Goal: Task Accomplishment & Management: Use online tool/utility

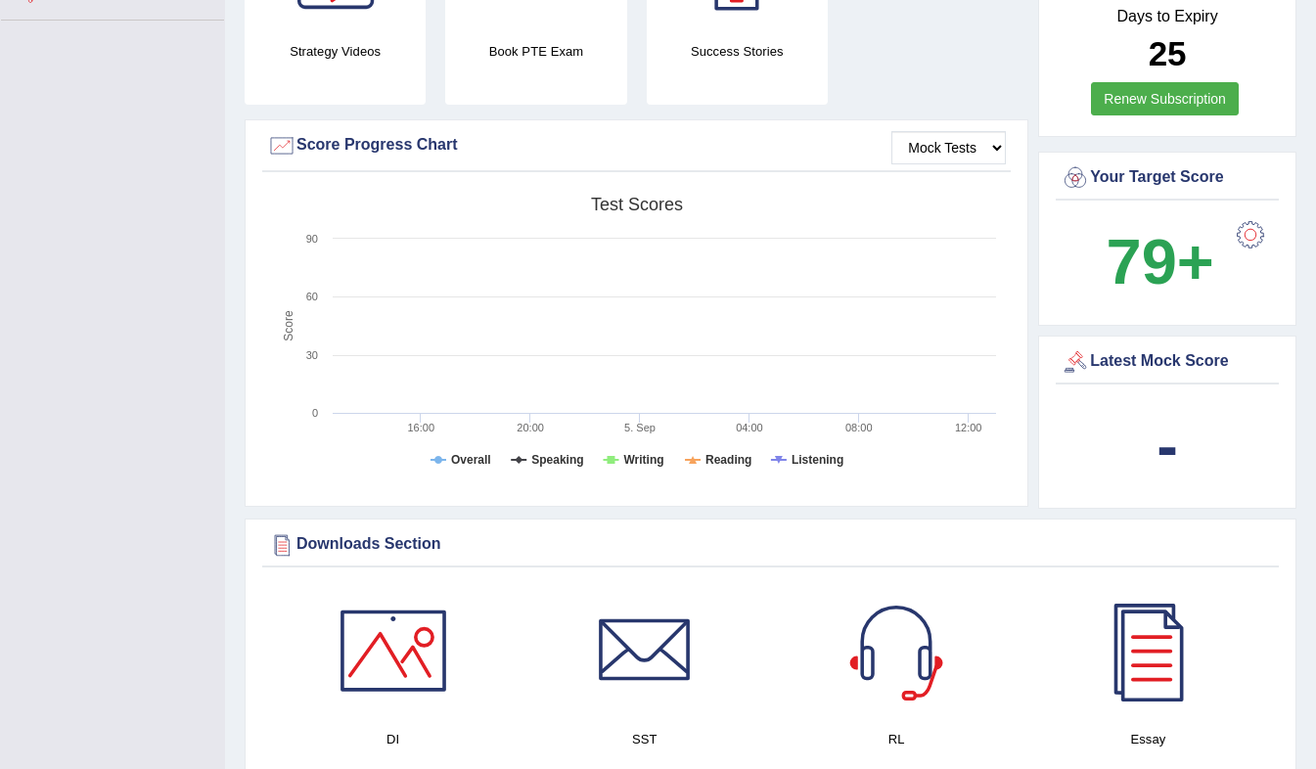
scroll to position [451, 0]
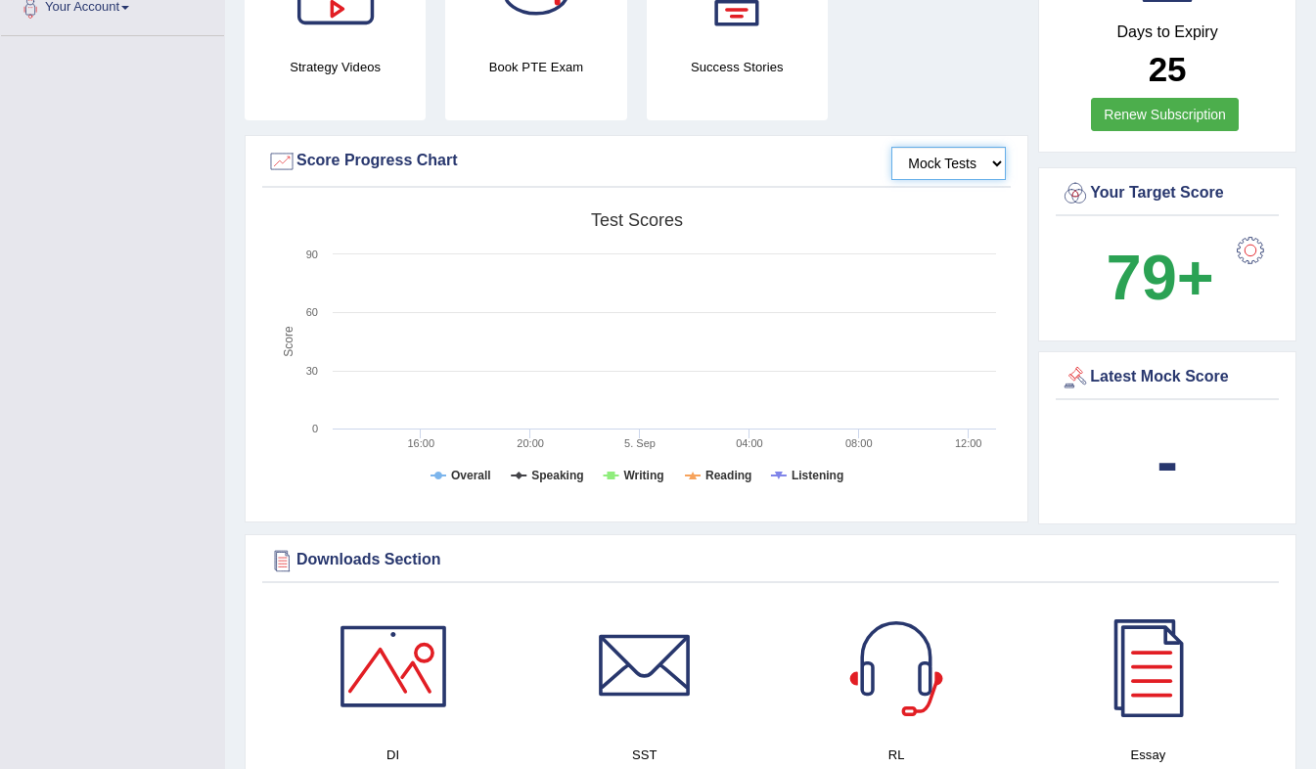
click at [977, 166] on select "Mock Tests" at bounding box center [948, 163] width 114 height 33
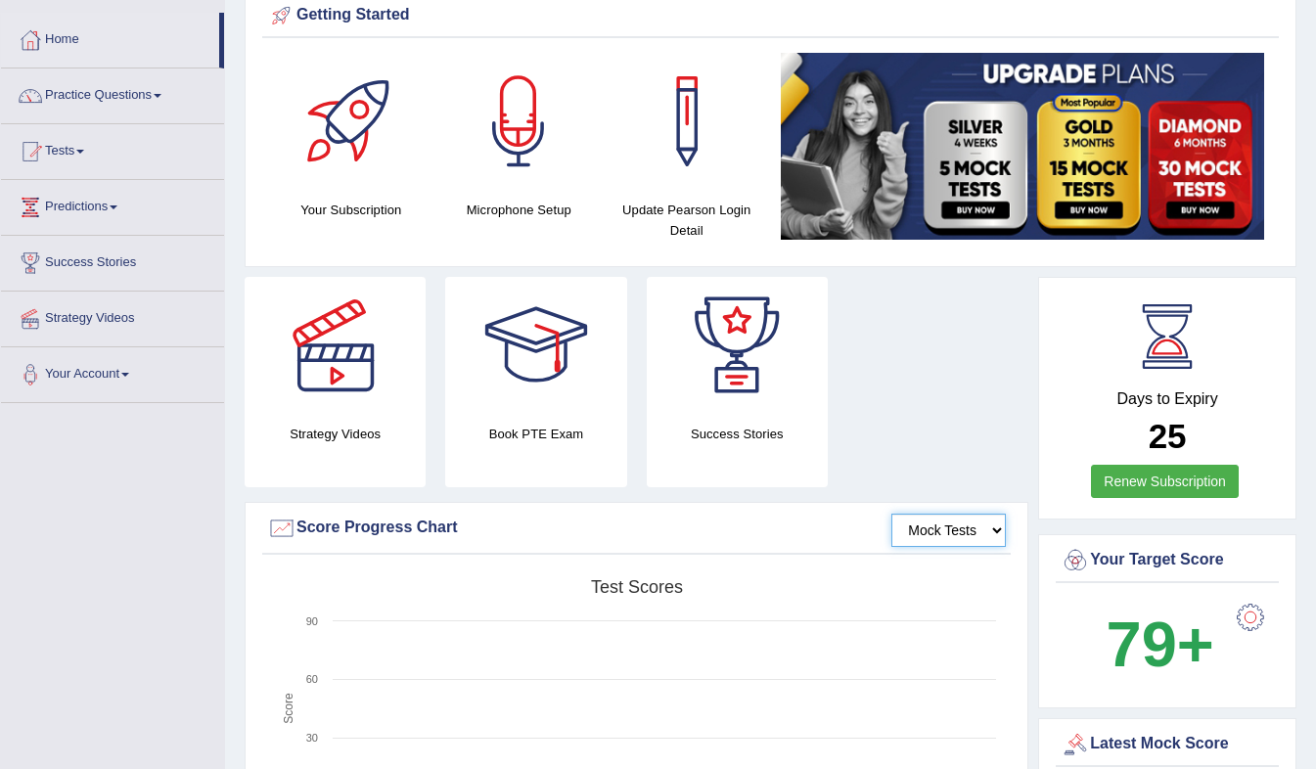
scroll to position [0, 0]
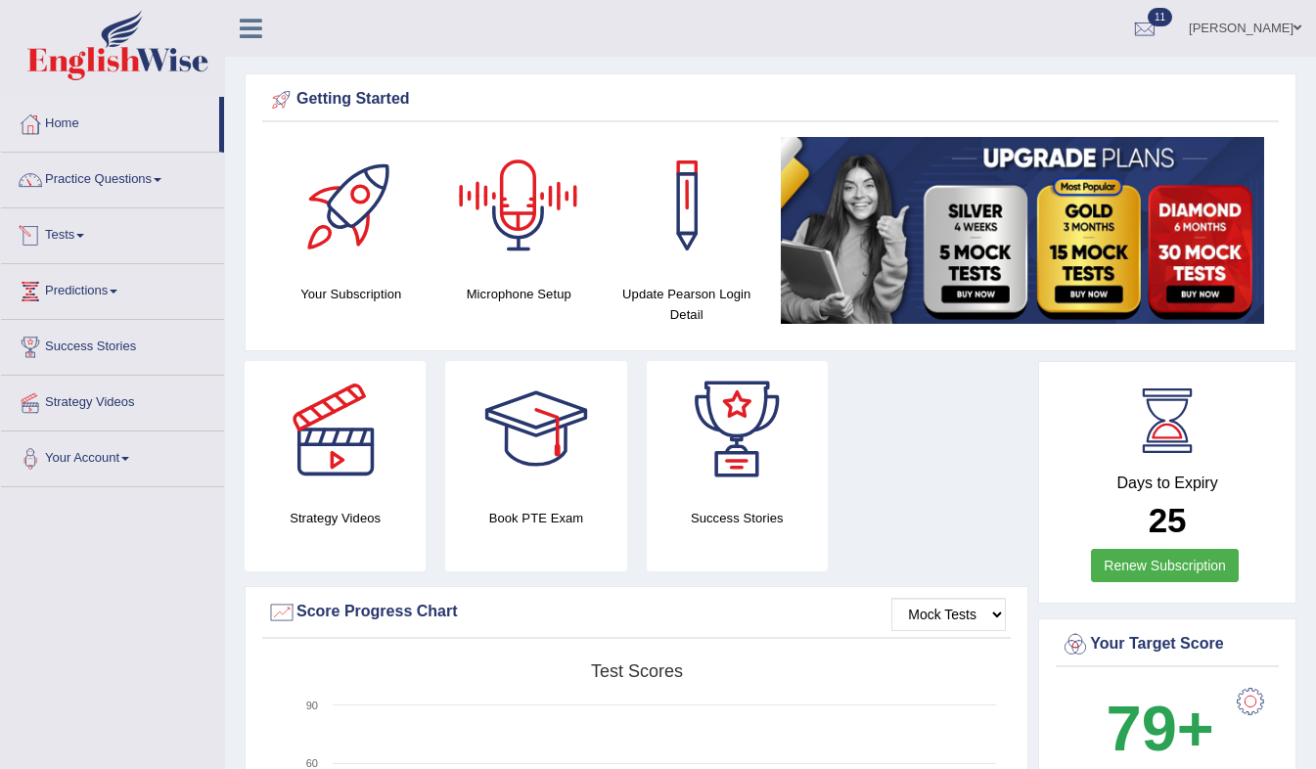
click at [84, 234] on span at bounding box center [80, 236] width 8 height 4
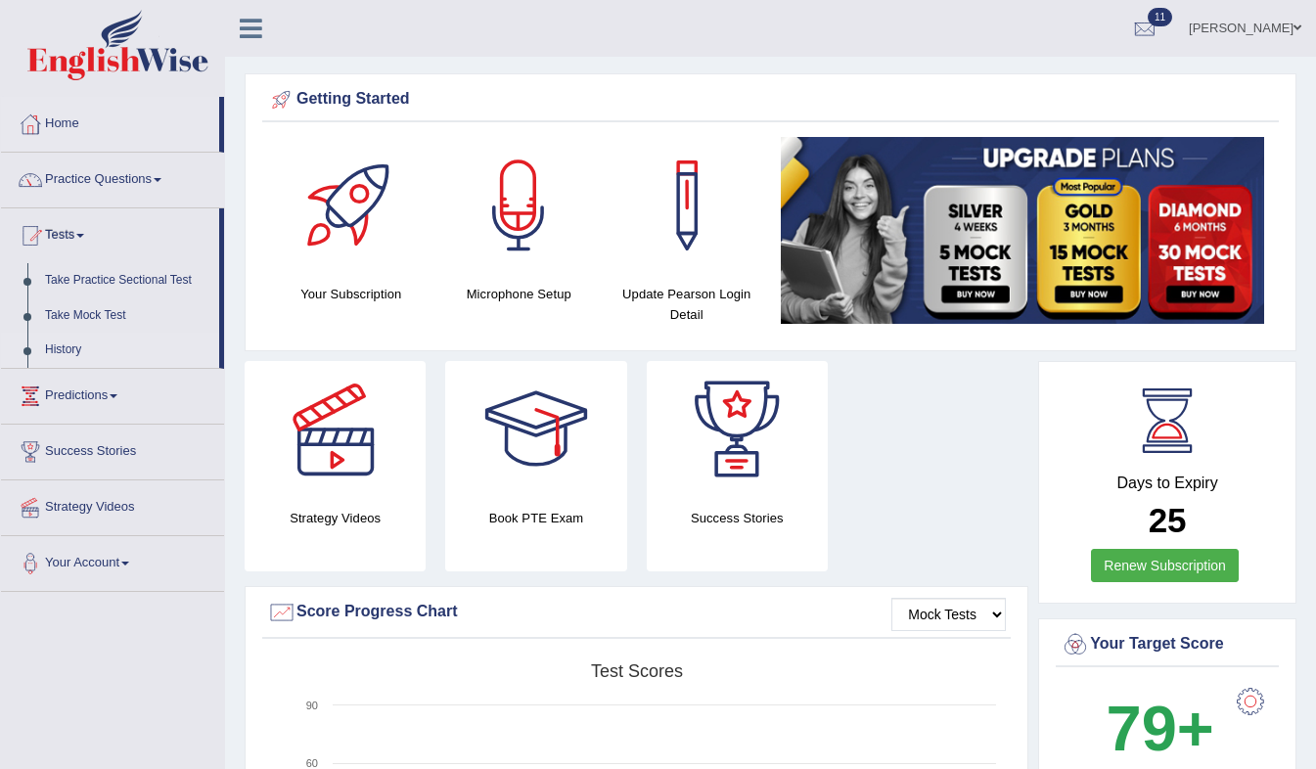
click at [58, 347] on link "History" at bounding box center [127, 350] width 183 height 35
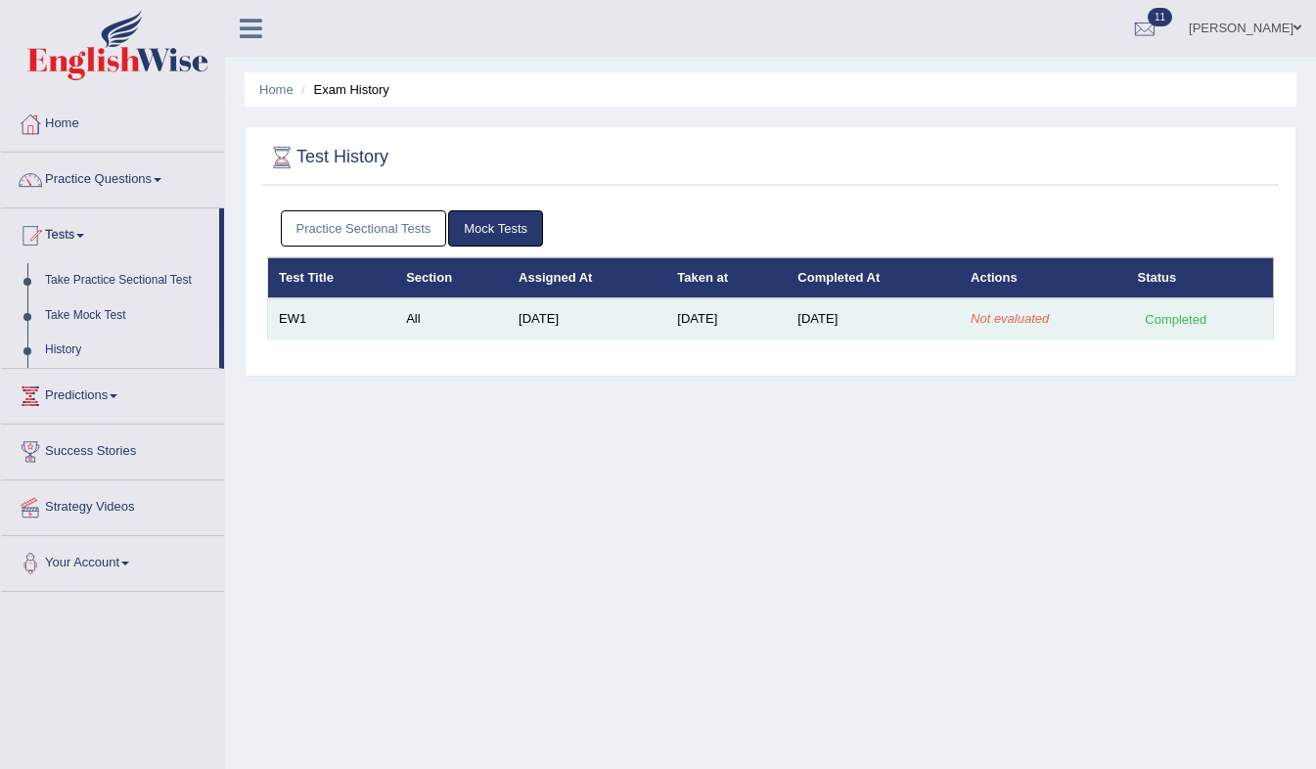
click at [1000, 322] on em "Not evaluated" at bounding box center [1009, 318] width 78 height 15
click at [1039, 310] on td "Not evaluated" at bounding box center [1042, 318] width 166 height 41
click at [424, 312] on td "All" at bounding box center [451, 318] width 112 height 41
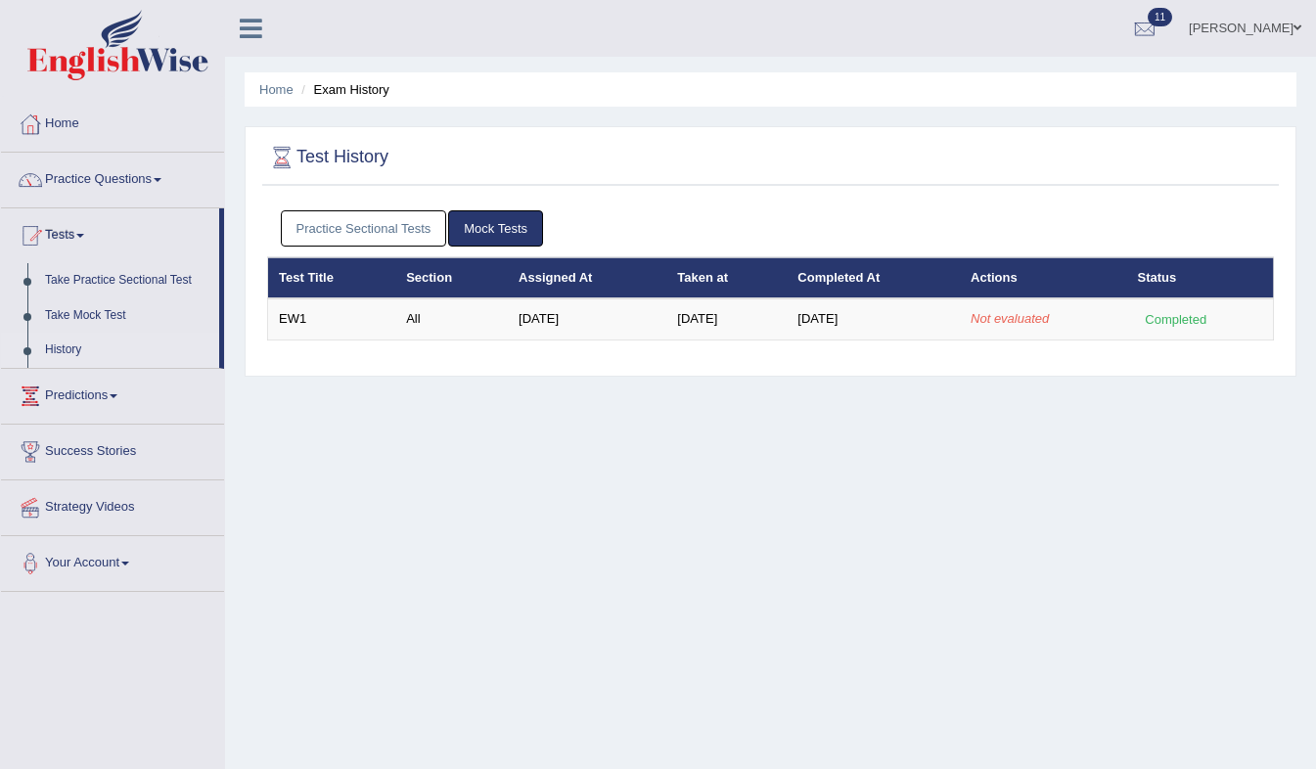
drag, startPoint x: 424, startPoint y: 312, endPoint x: 358, endPoint y: 438, distance: 142.2
click at [358, 438] on div "Home Exam History Test History Practice Sectional Tests Mock Tests Test Title S…" at bounding box center [770, 489] width 1091 height 978
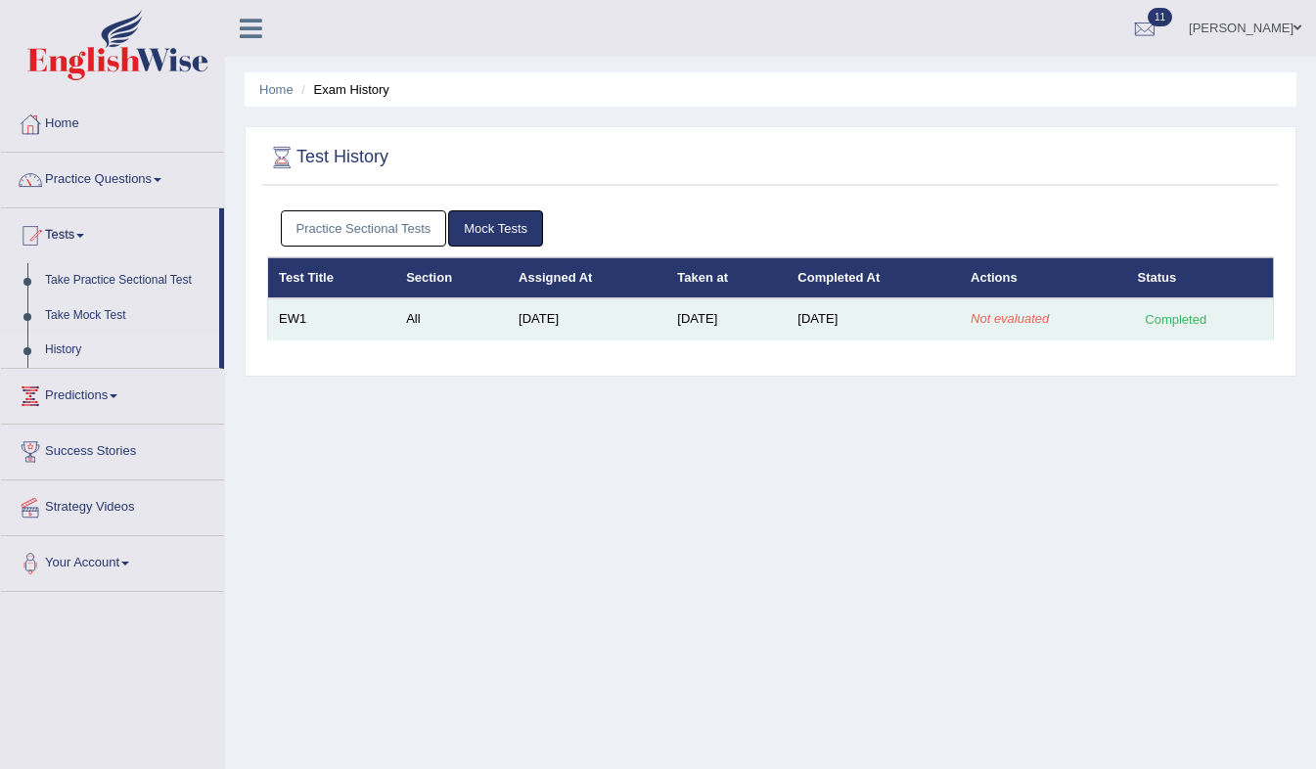
click at [297, 317] on td "EW1" at bounding box center [332, 318] width 128 height 41
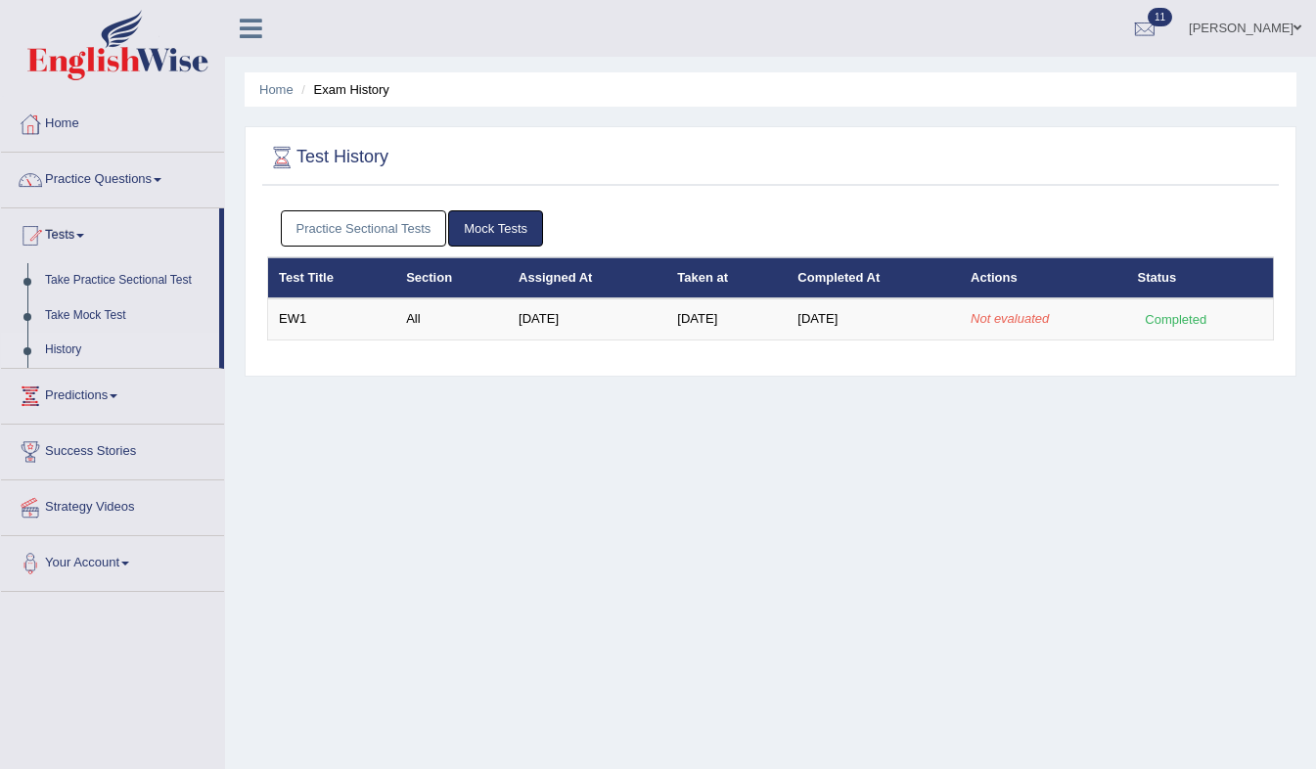
click at [617, 278] on th "Assigned At" at bounding box center [587, 277] width 158 height 41
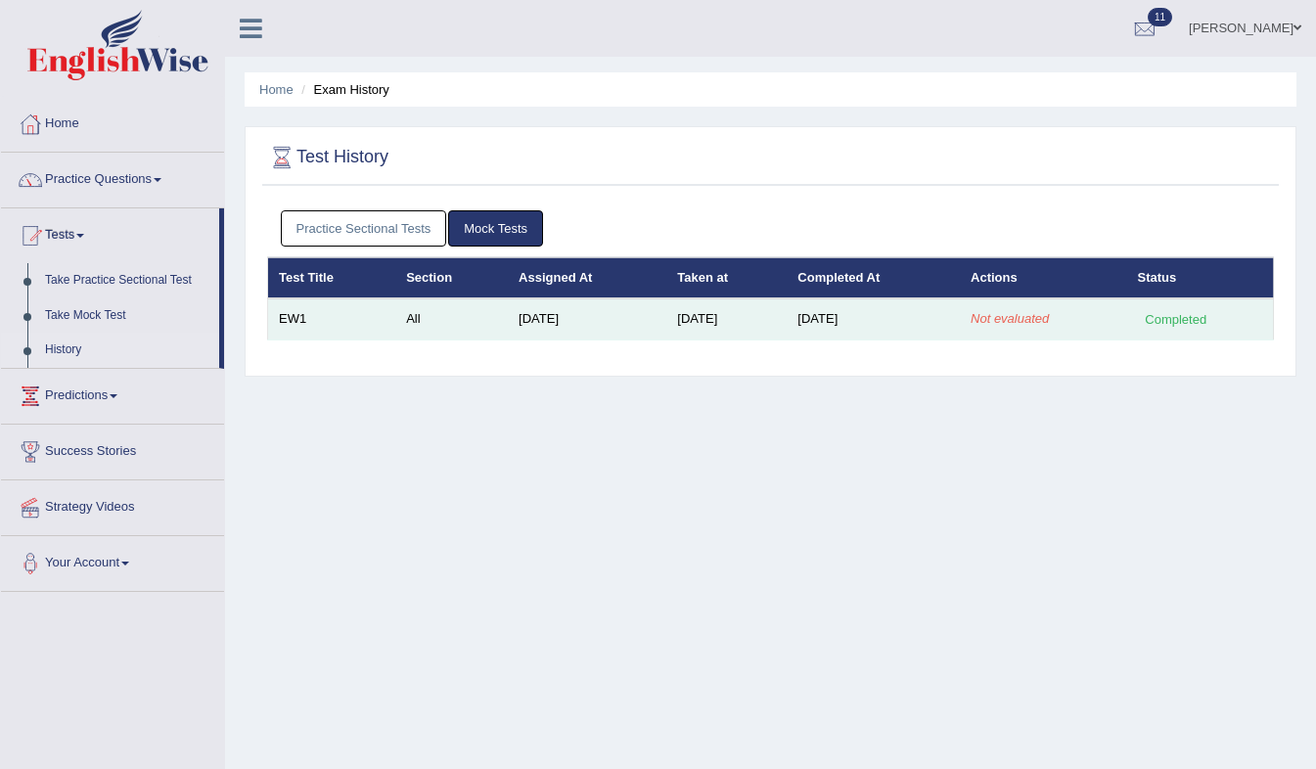
click at [1017, 320] on em "Not evaluated" at bounding box center [1009, 318] width 78 height 15
click at [1213, 319] on div "Completed" at bounding box center [1176, 319] width 76 height 21
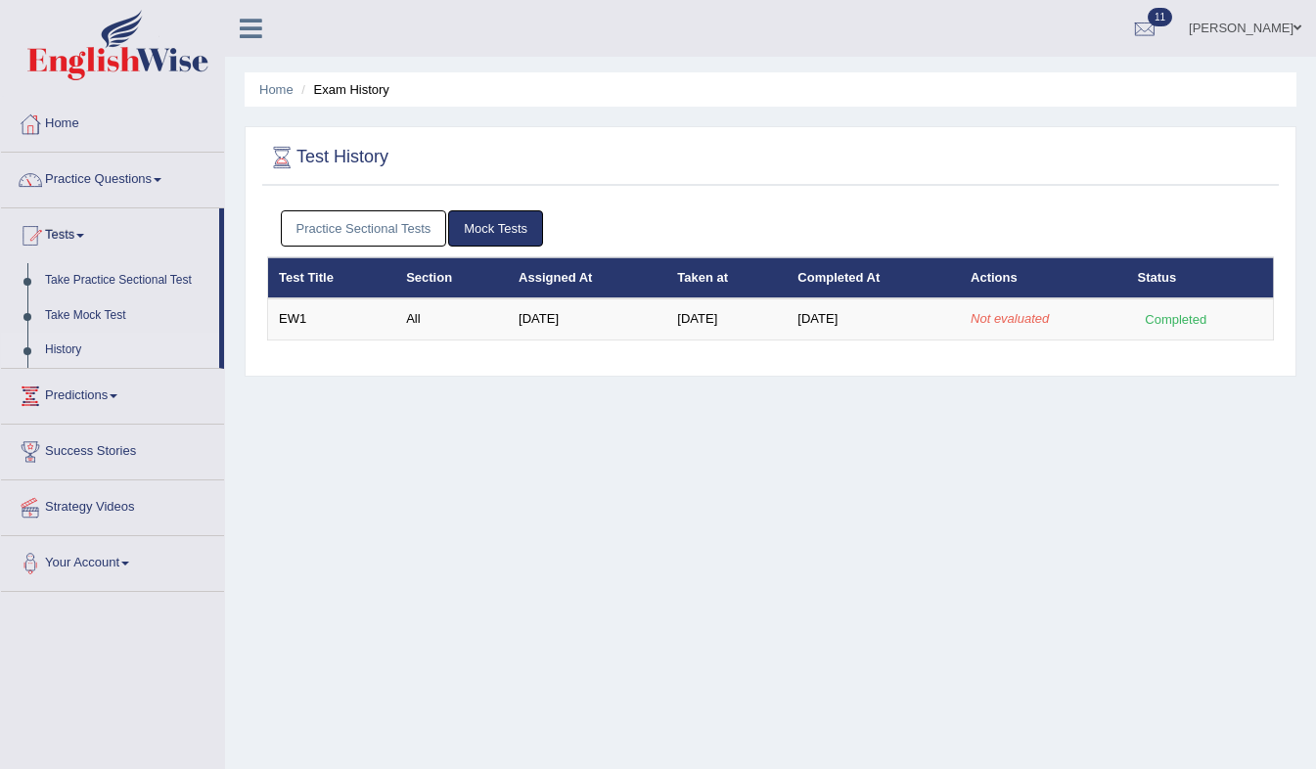
drag, startPoint x: 1187, startPoint y: 320, endPoint x: 840, endPoint y: 429, distance: 364.1
click at [840, 429] on div "Home Exam History Test History Practice Sectional Tests Mock Tests Test Title S…" at bounding box center [770, 489] width 1091 height 978
drag, startPoint x: 734, startPoint y: 317, endPoint x: 767, endPoint y: 369, distance: 61.6
drag, startPoint x: 767, startPoint y: 369, endPoint x: 701, endPoint y: 397, distance: 71.4
click at [701, 397] on div "Home Exam History Test History Practice Sectional Tests Mock Tests Test Title S…" at bounding box center [770, 489] width 1091 height 978
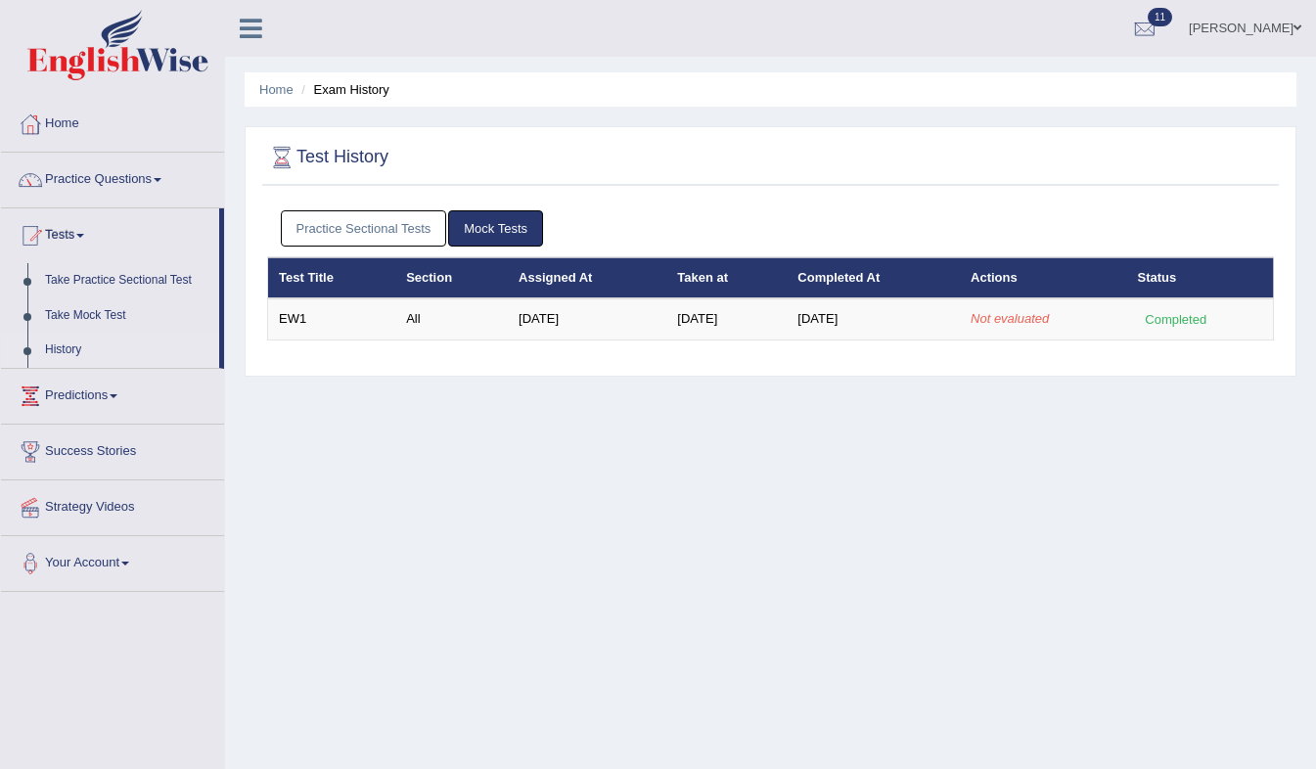
drag, startPoint x: 586, startPoint y: 279, endPoint x: 553, endPoint y: 272, distance: 34.0
click at [553, 272] on th "Assigned At" at bounding box center [587, 277] width 158 height 41
click at [370, 82] on li "Exam History" at bounding box center [342, 89] width 93 height 19
click at [111, 314] on link "Take Mock Test" at bounding box center [127, 315] width 183 height 35
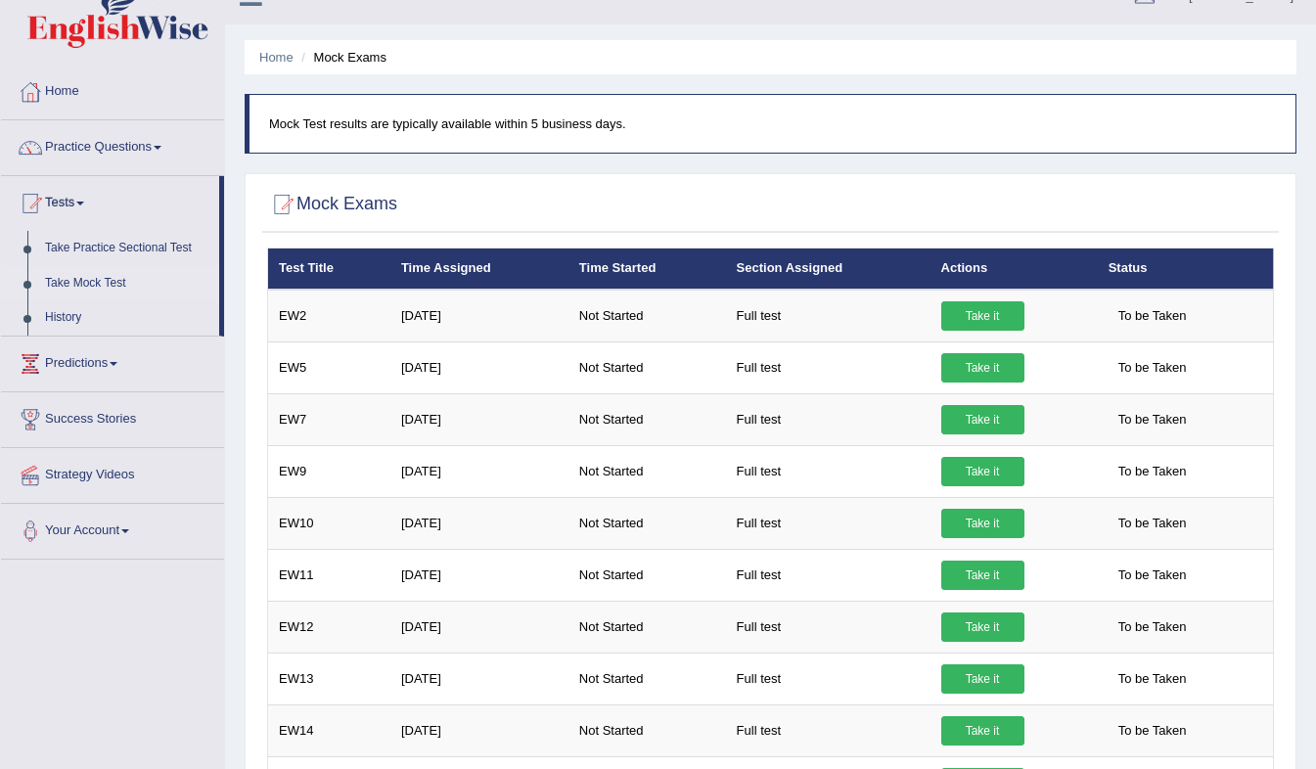
scroll to position [22, 0]
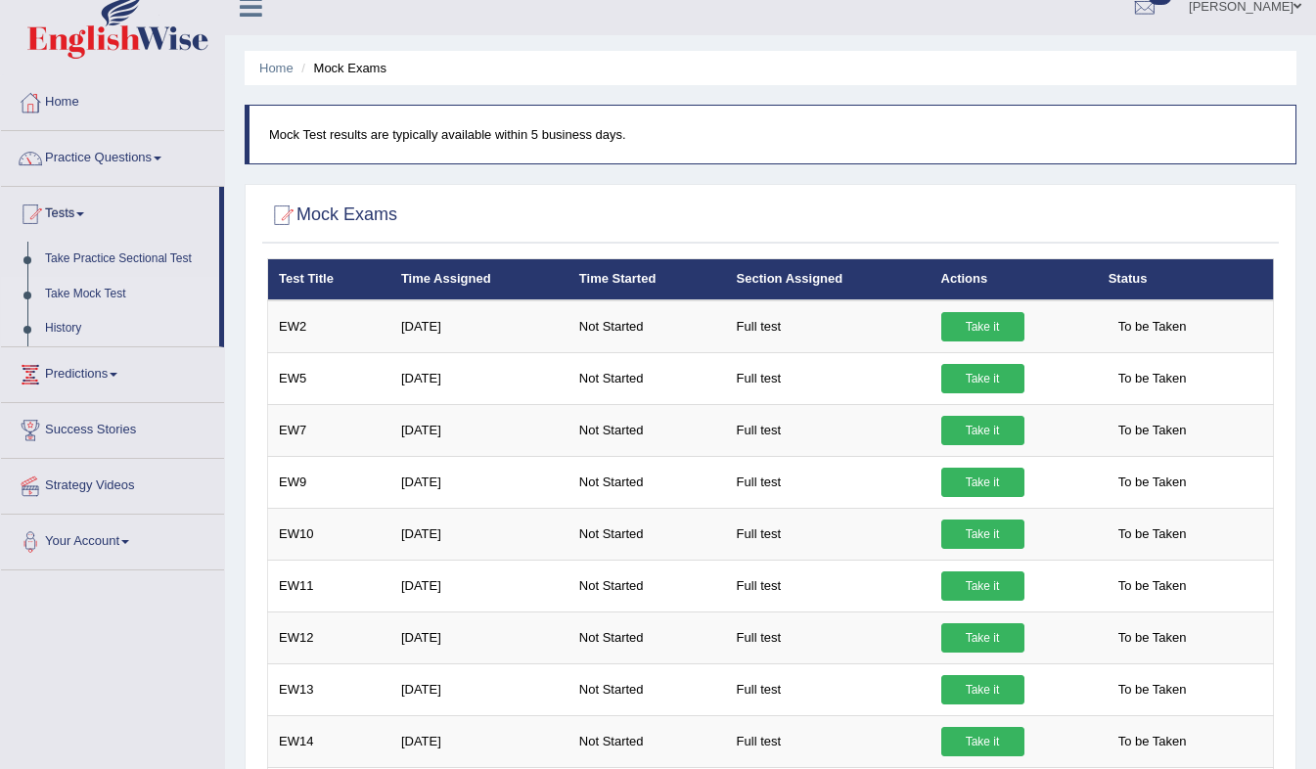
click at [73, 325] on link "History" at bounding box center [127, 328] width 183 height 35
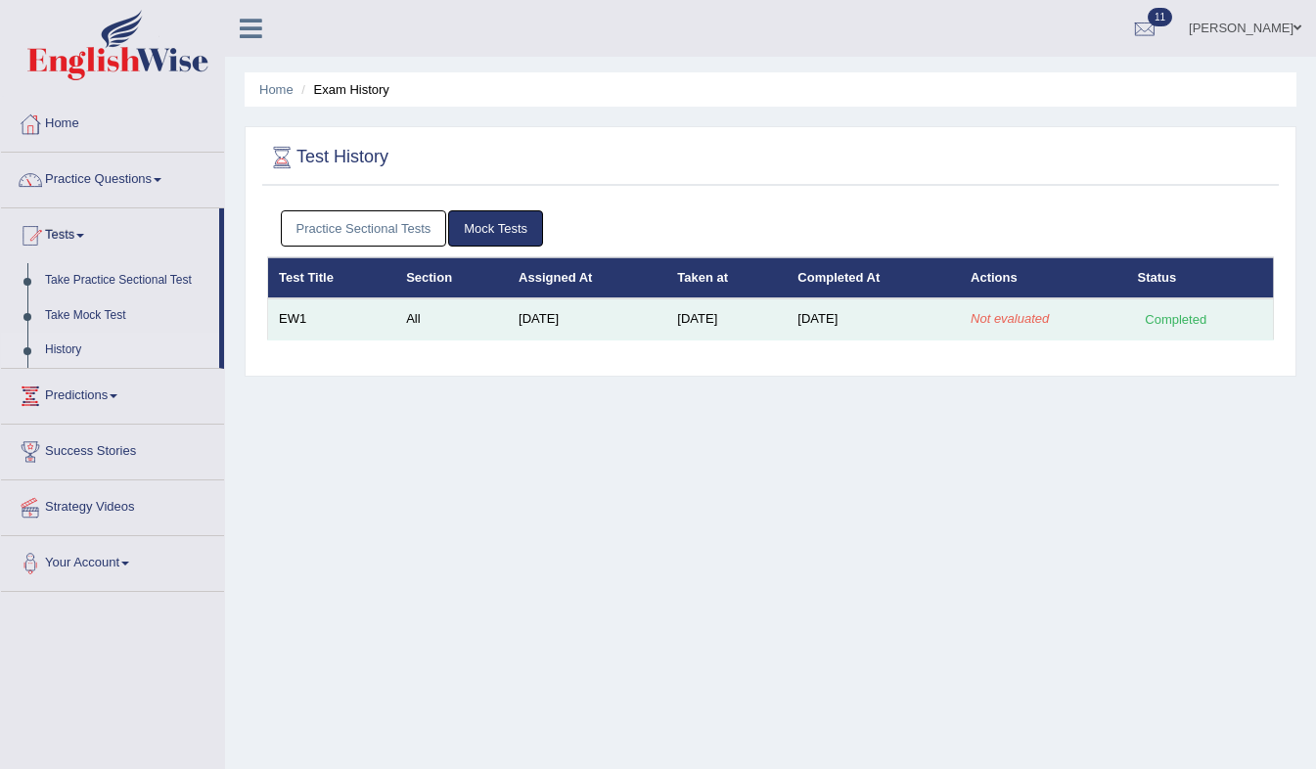
click at [420, 323] on td "All" at bounding box center [451, 318] width 112 height 41
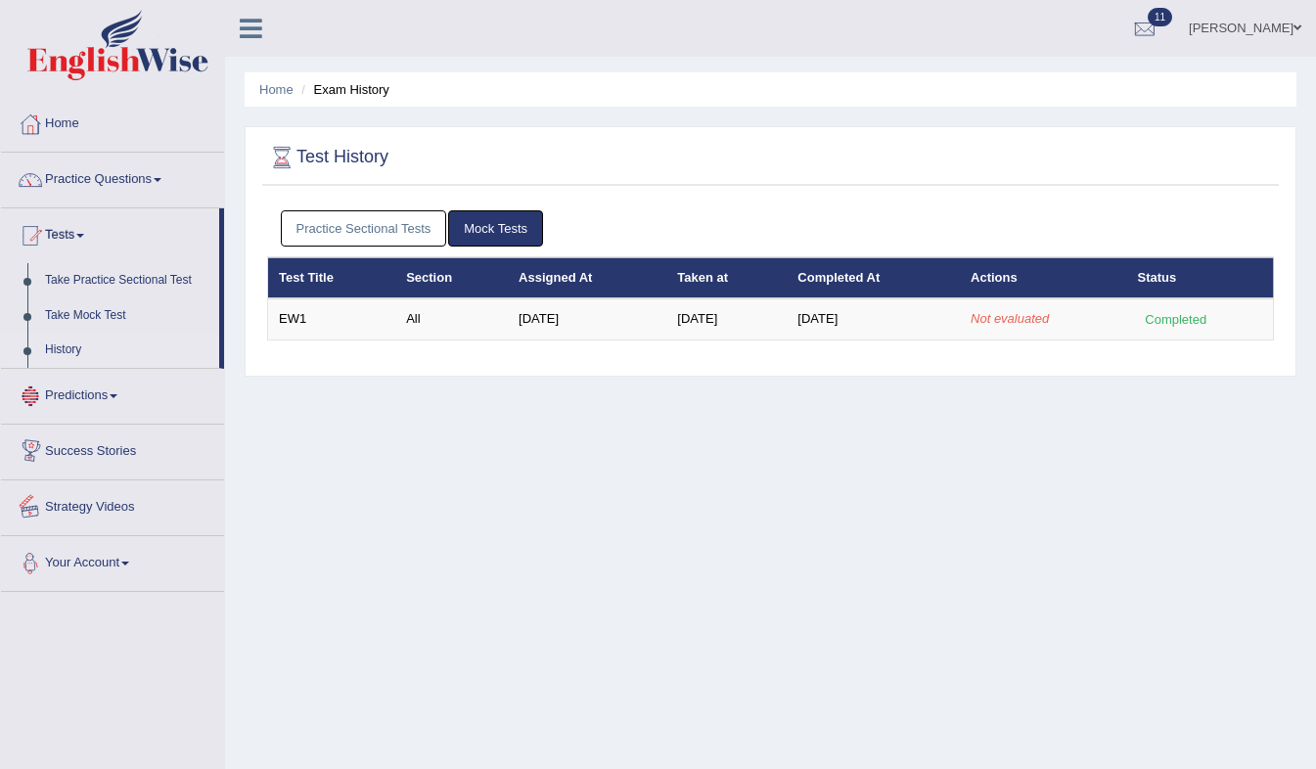
click at [126, 557] on link "Your Account" at bounding box center [112, 560] width 223 height 49
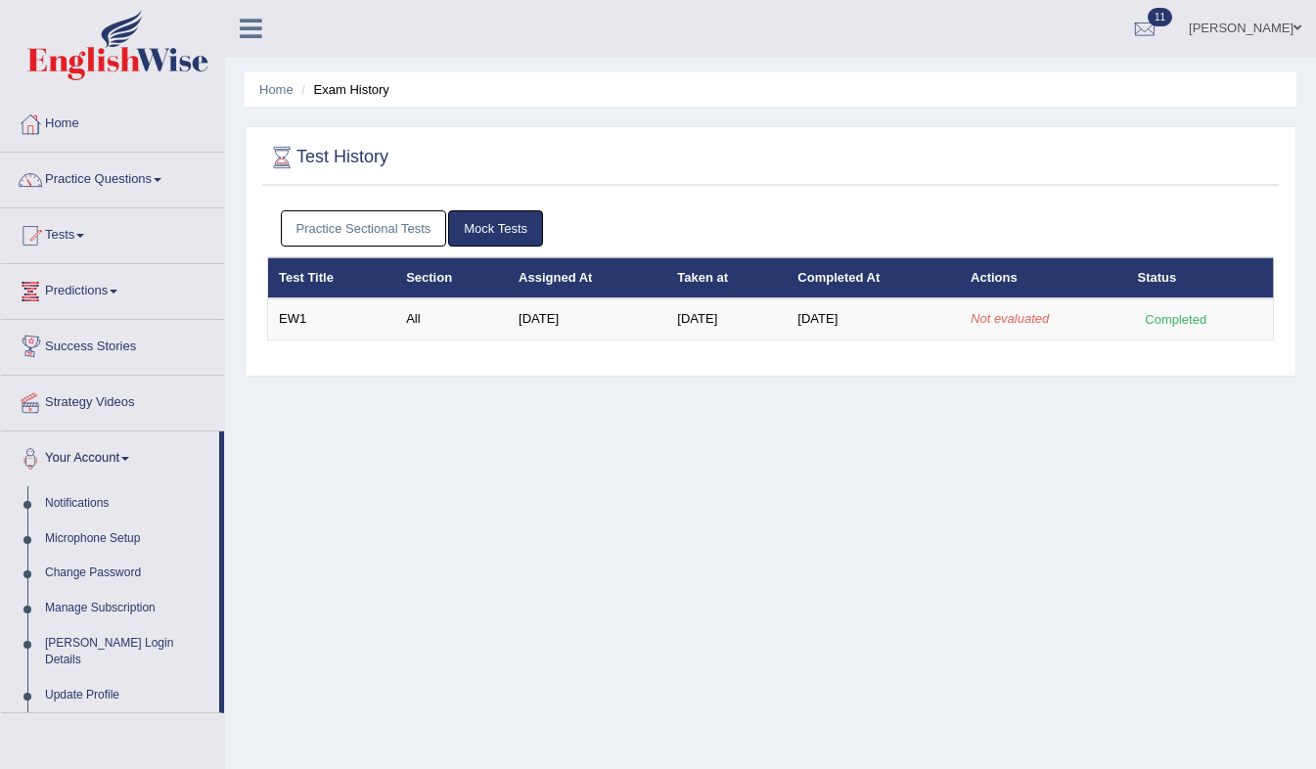
click at [127, 302] on link "Predictions" at bounding box center [112, 288] width 223 height 49
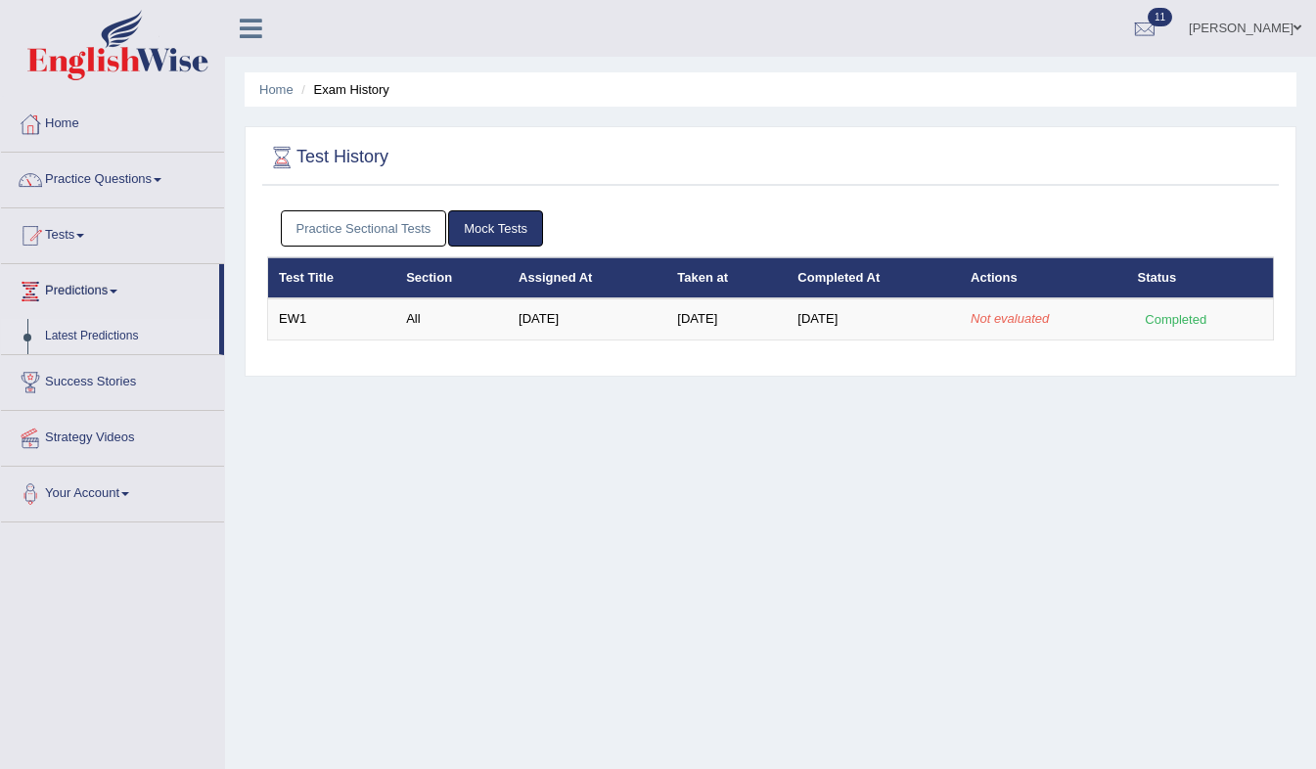
click at [112, 343] on link "Latest Predictions" at bounding box center [127, 336] width 183 height 35
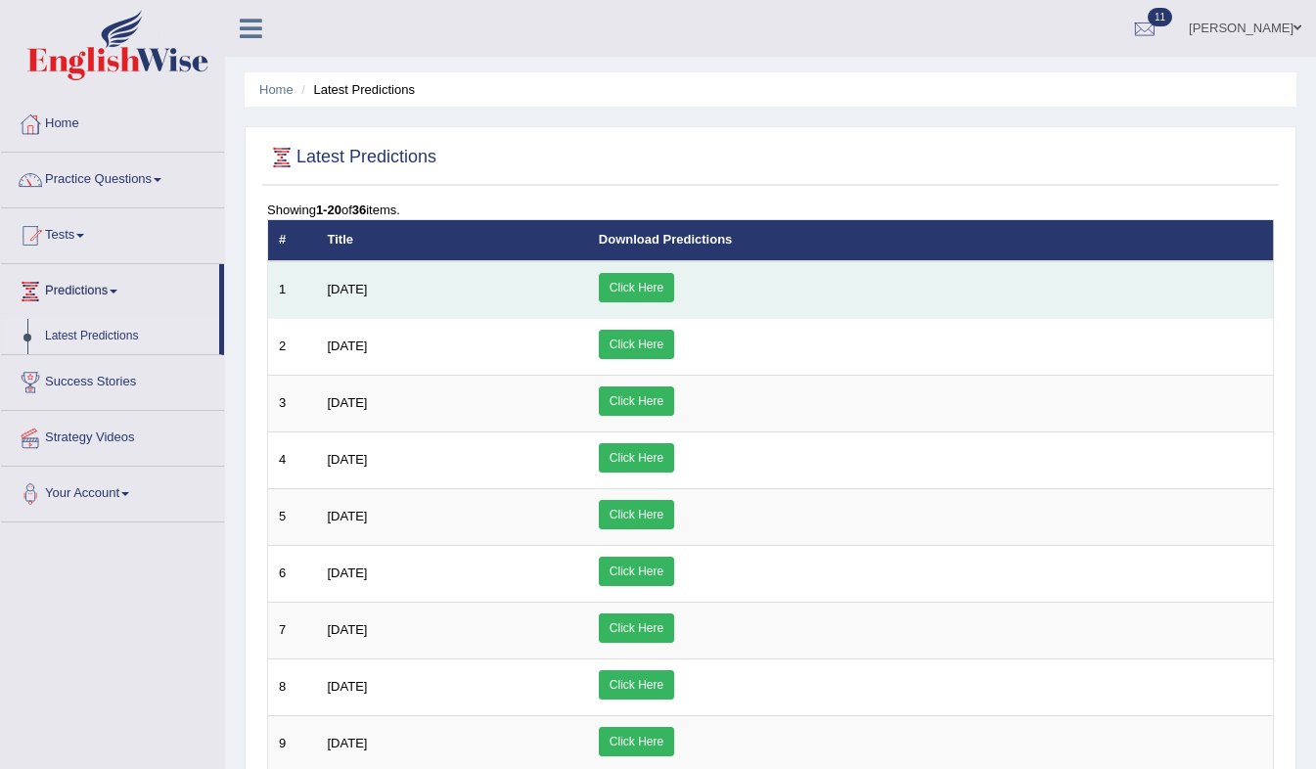
click at [674, 283] on link "Click Here" at bounding box center [636, 287] width 75 height 29
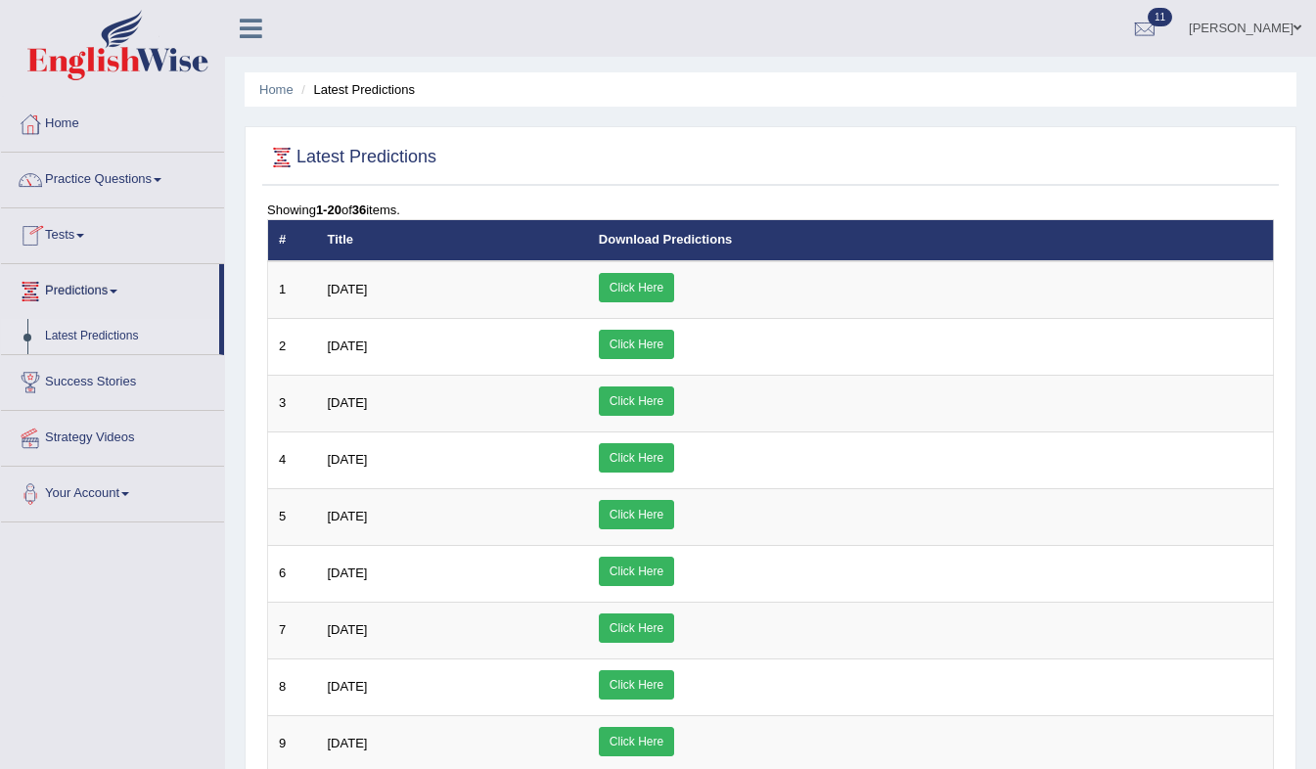
click at [95, 232] on link "Tests" at bounding box center [112, 232] width 223 height 49
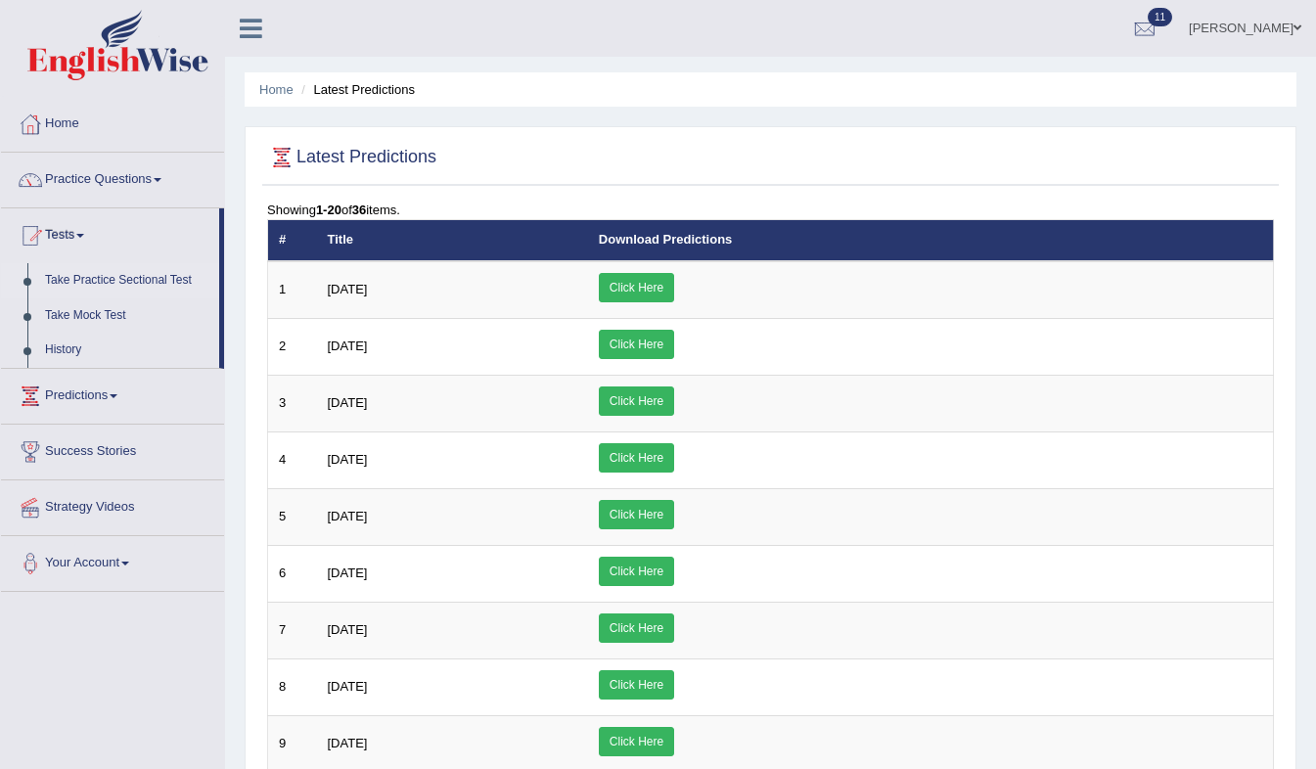
click at [66, 279] on link "Take Practice Sectional Test" at bounding box center [127, 280] width 183 height 35
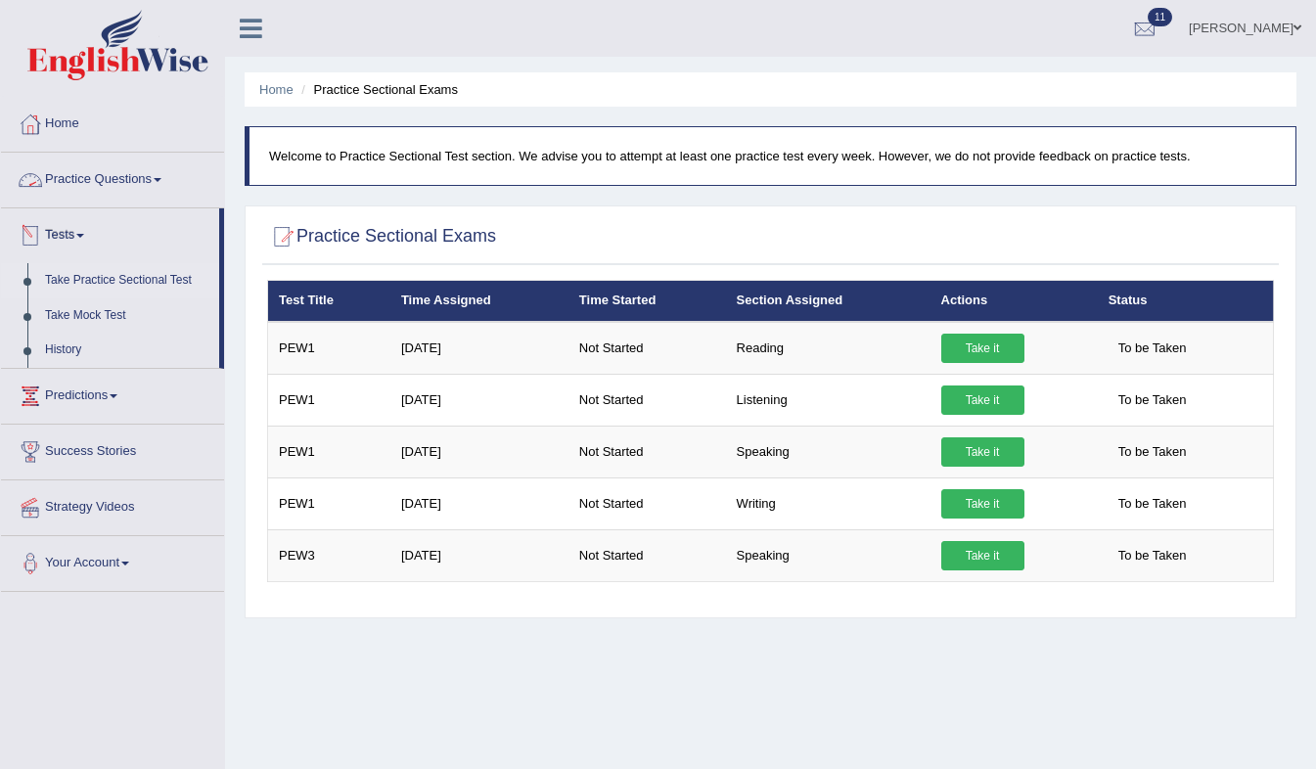
click at [150, 174] on link "Practice Questions" at bounding box center [112, 177] width 223 height 49
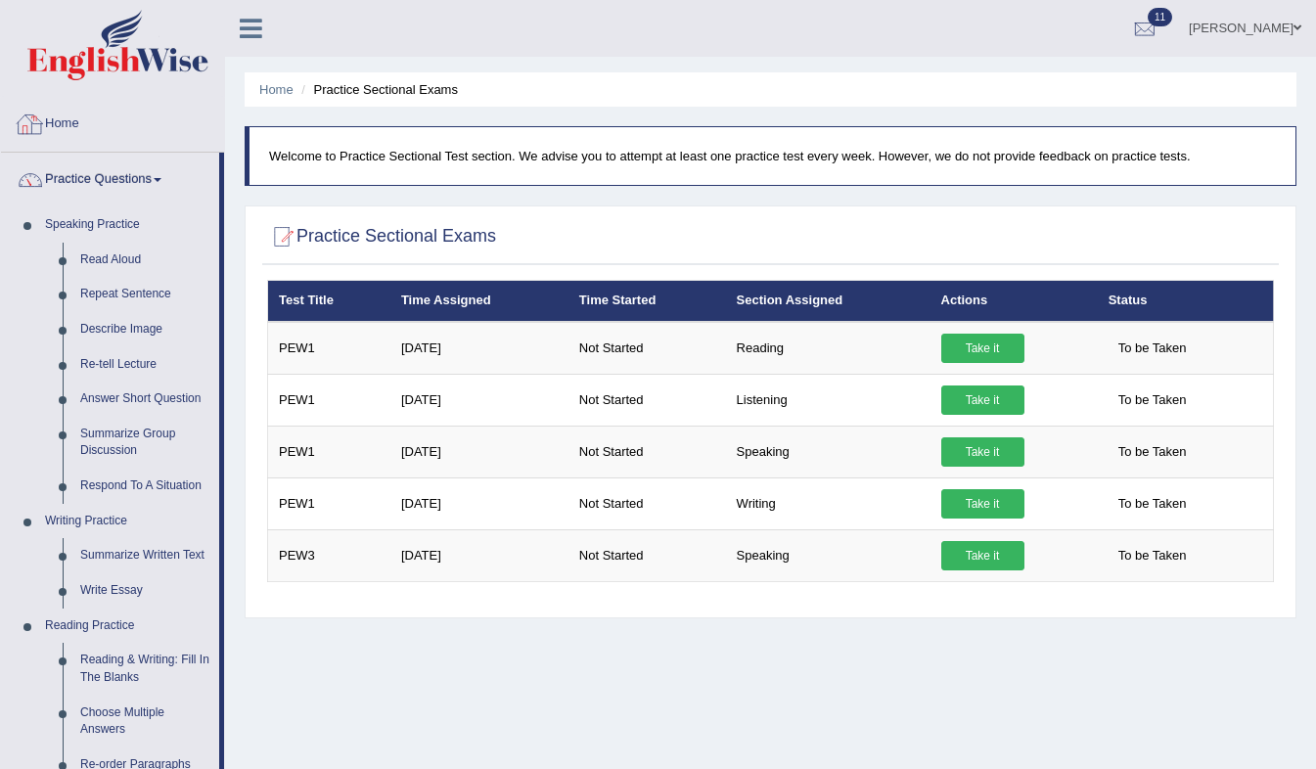
click at [71, 134] on link "Home" at bounding box center [112, 121] width 223 height 49
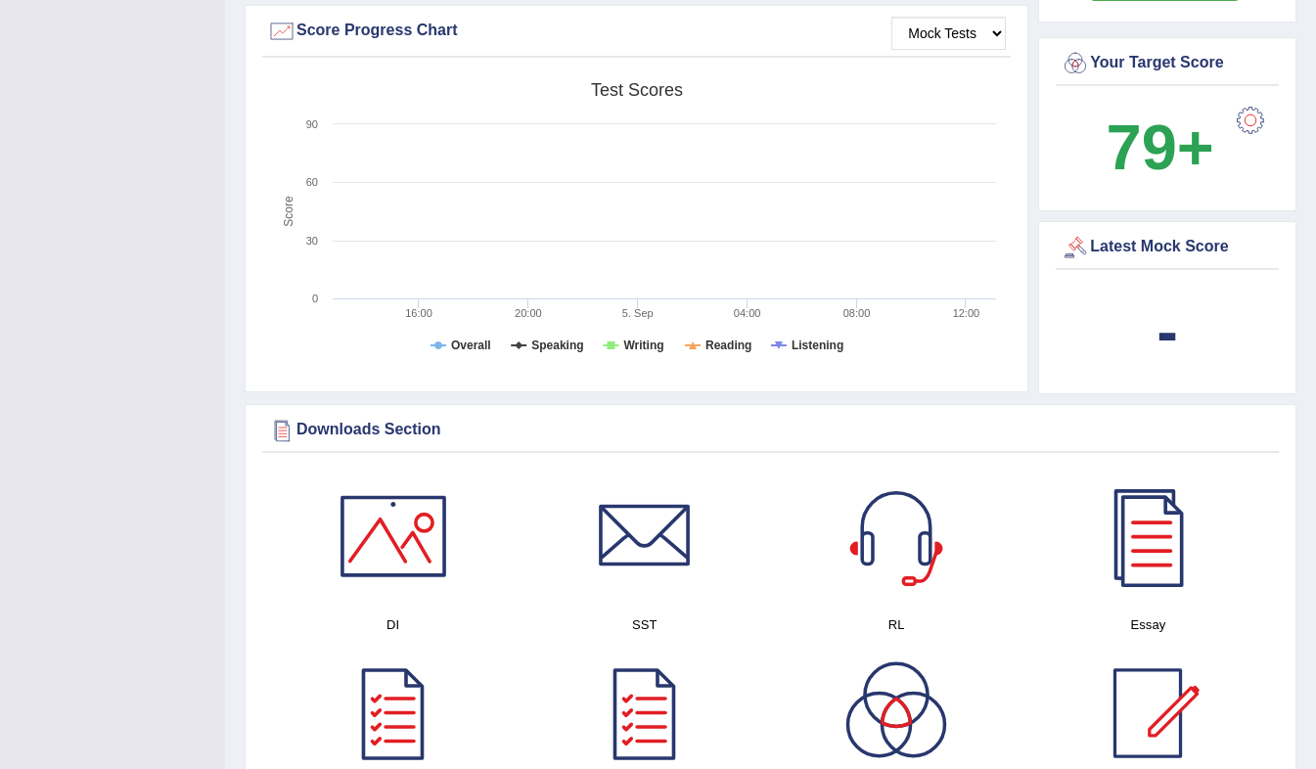
scroll to position [583, 0]
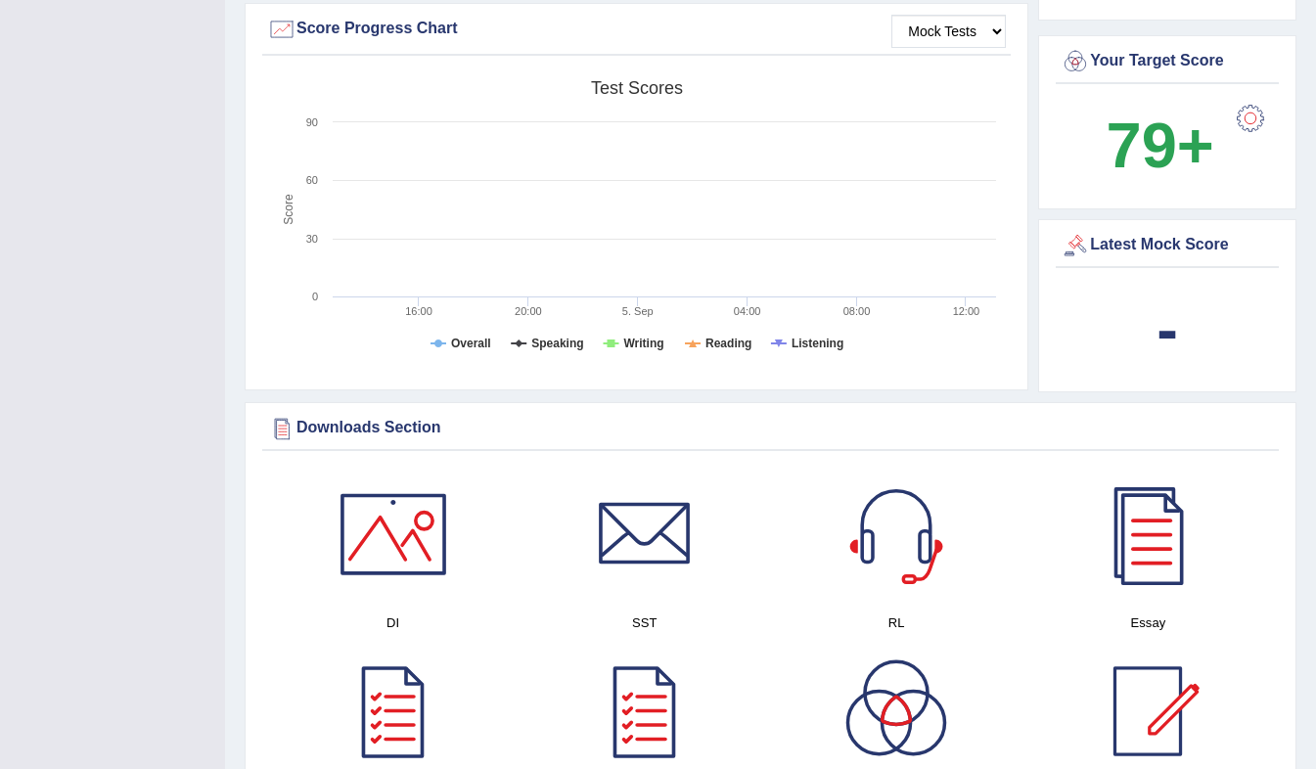
drag, startPoint x: 1259, startPoint y: 335, endPoint x: 1060, endPoint y: 345, distance: 198.8
click at [1060, 345] on div "-" at bounding box center [1166, 330] width 213 height 94
click at [478, 346] on tspan "Overall" at bounding box center [471, 343] width 40 height 14
click at [476, 350] on tspan "Overall" at bounding box center [471, 343] width 40 height 14
click at [466, 344] on tspan "Overall" at bounding box center [471, 343] width 40 height 14
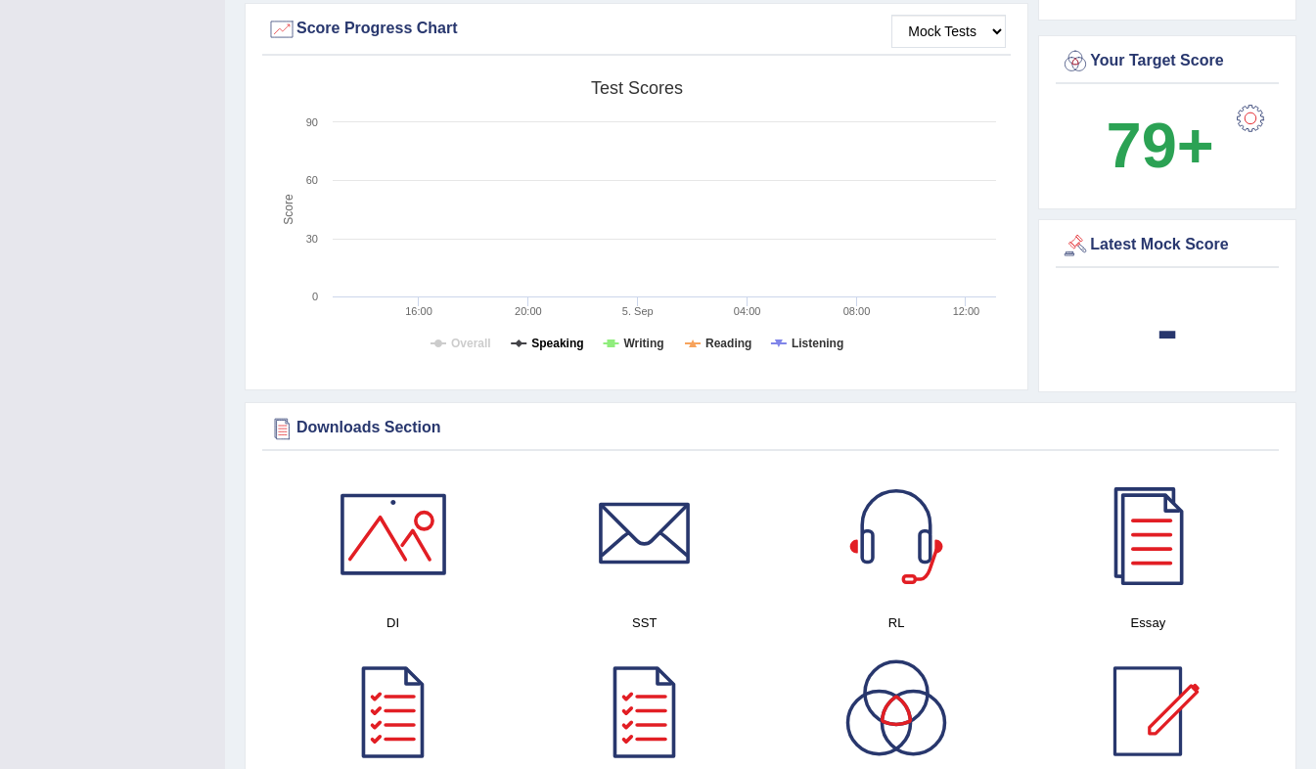
click at [534, 347] on tspan "Speaking" at bounding box center [557, 343] width 52 height 14
click at [618, 347] on rect at bounding box center [636, 221] width 738 height 303
click at [640, 339] on tspan "Writing" at bounding box center [643, 343] width 40 height 14
click at [709, 344] on tspan "Reading" at bounding box center [728, 343] width 46 height 14
click at [783, 344] on rect at bounding box center [636, 221] width 738 height 303
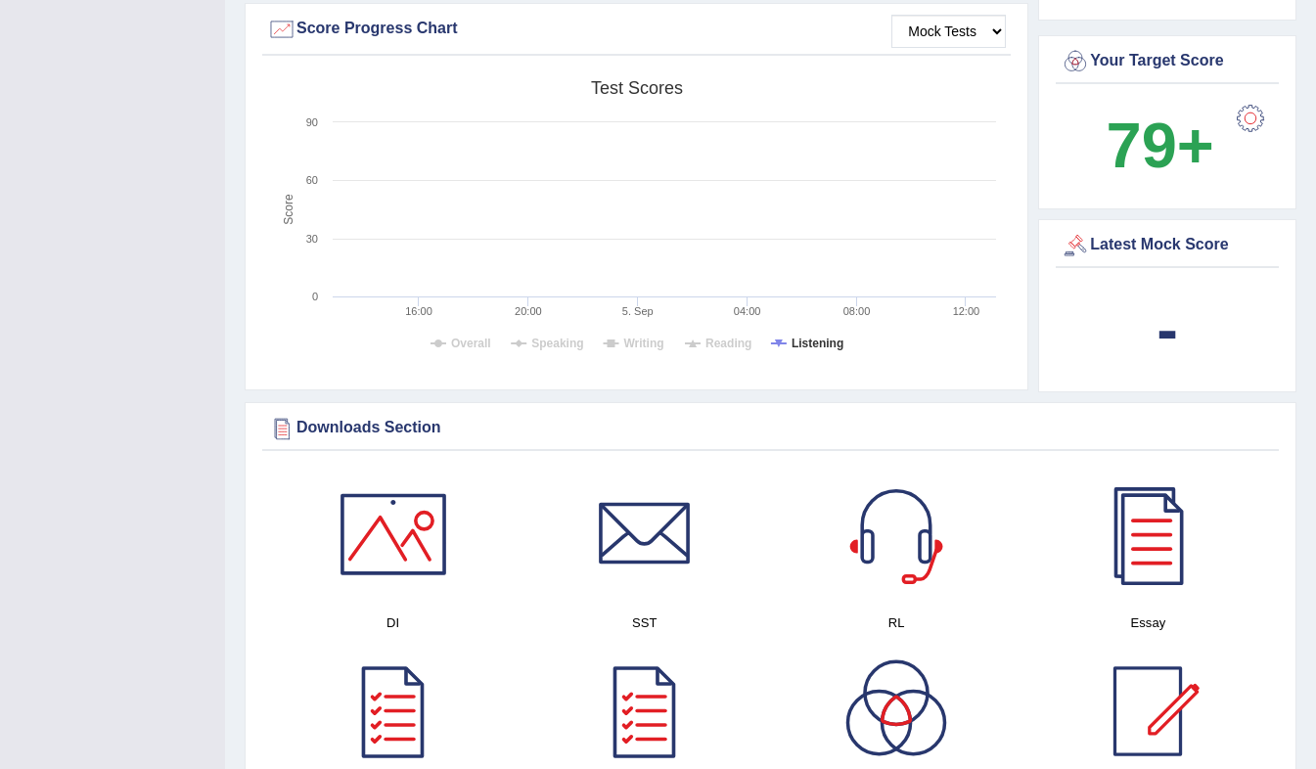
click at [783, 344] on rect at bounding box center [636, 221] width 738 height 303
click at [780, 338] on rect at bounding box center [636, 221] width 738 height 303
click at [784, 339] on rect at bounding box center [636, 221] width 738 height 303
click at [727, 347] on tspan "Reading" at bounding box center [728, 343] width 46 height 14
click at [645, 347] on tspan "Writing" at bounding box center [643, 343] width 40 height 14
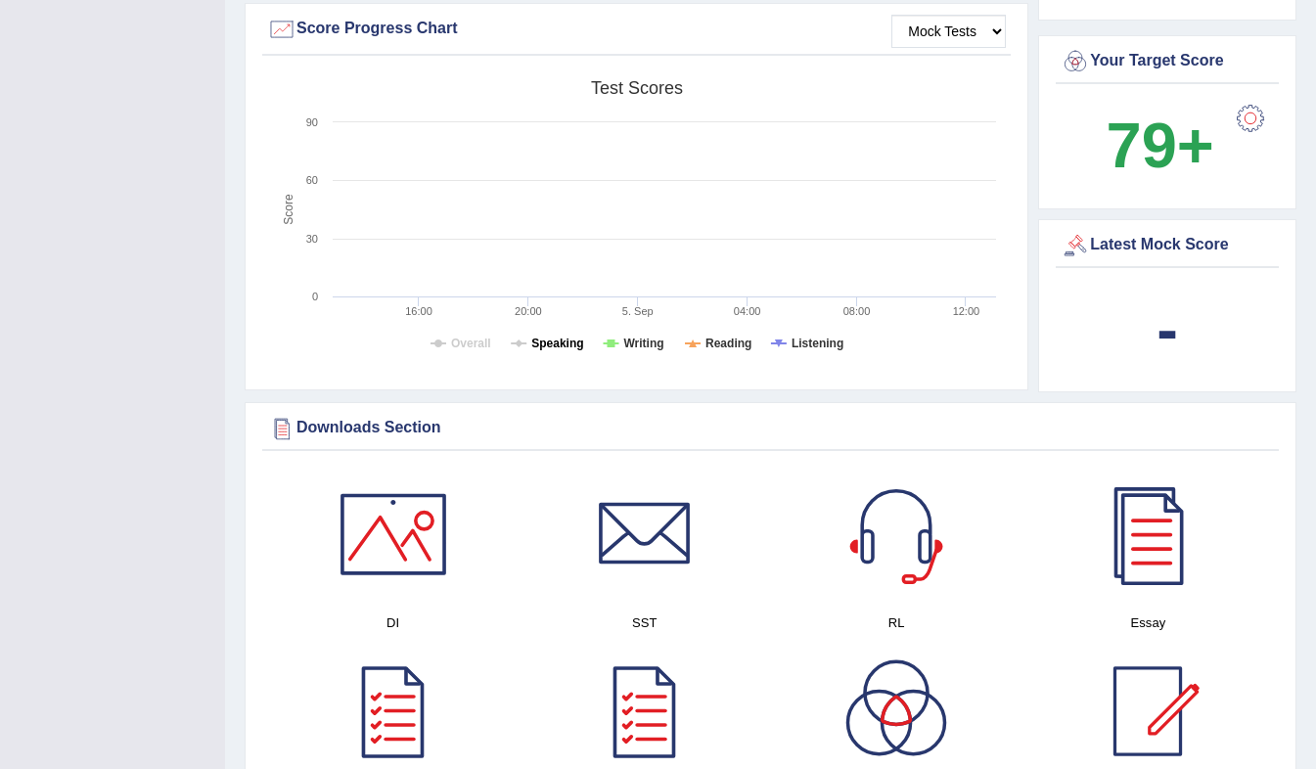
click at [570, 345] on tspan "Speaking" at bounding box center [557, 343] width 52 height 14
click at [477, 342] on tspan "Overall" at bounding box center [471, 343] width 40 height 14
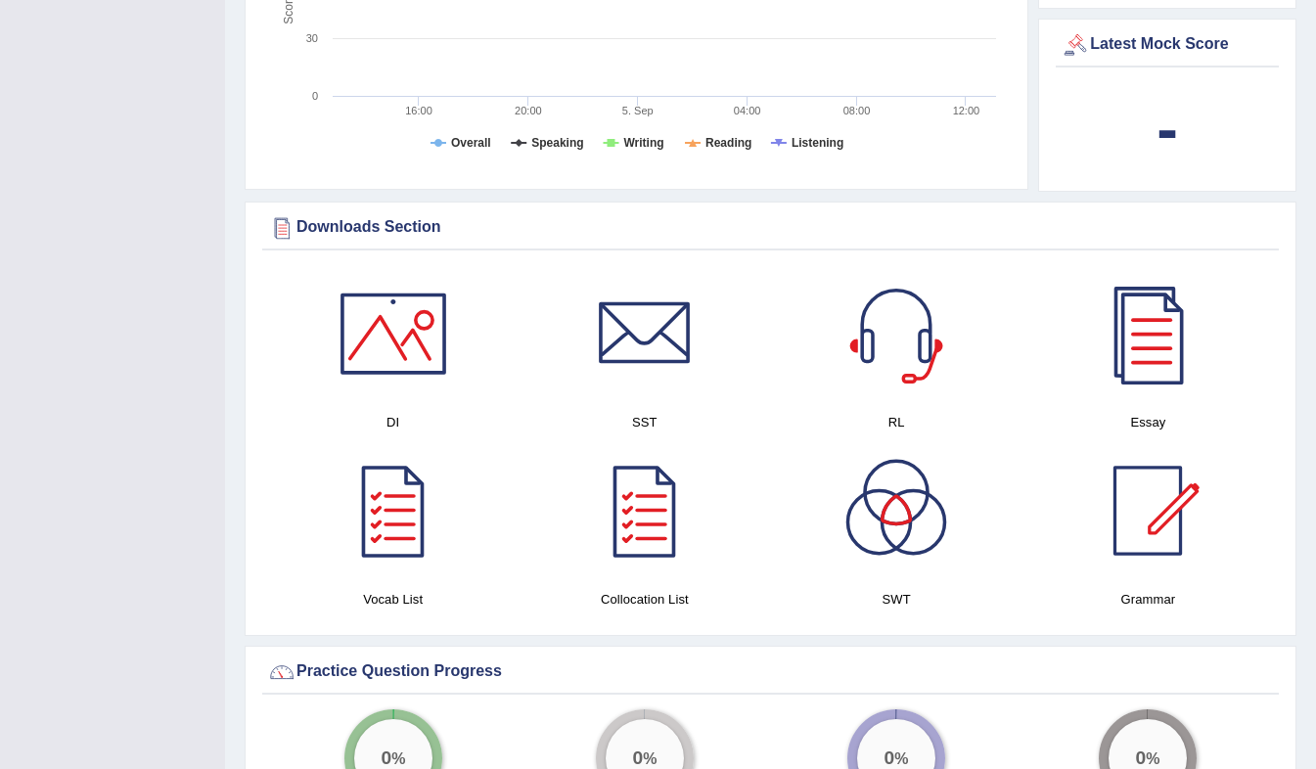
scroll to position [781, 0]
click at [1173, 123] on b "-" at bounding box center [1167, 130] width 22 height 71
click at [1155, 40] on div "Latest Mock Score" at bounding box center [1166, 46] width 213 height 29
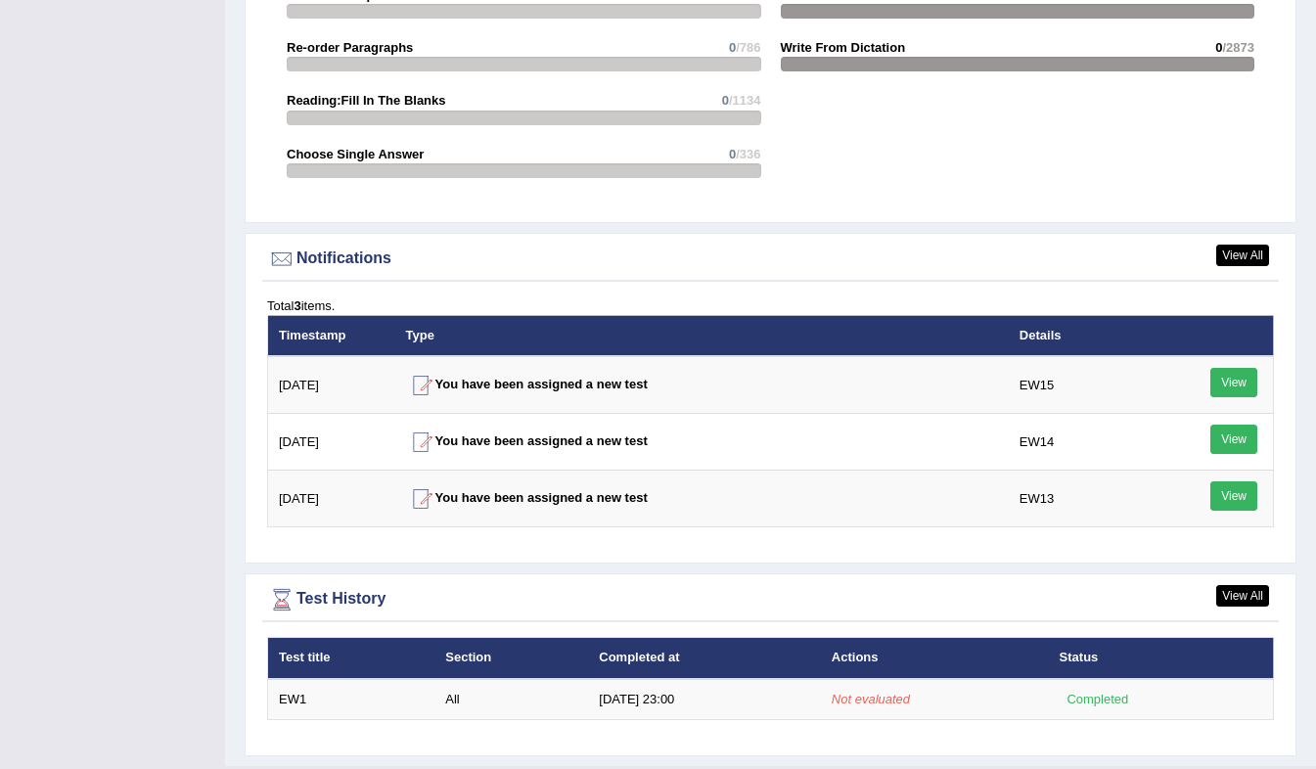
scroll to position [2158, 0]
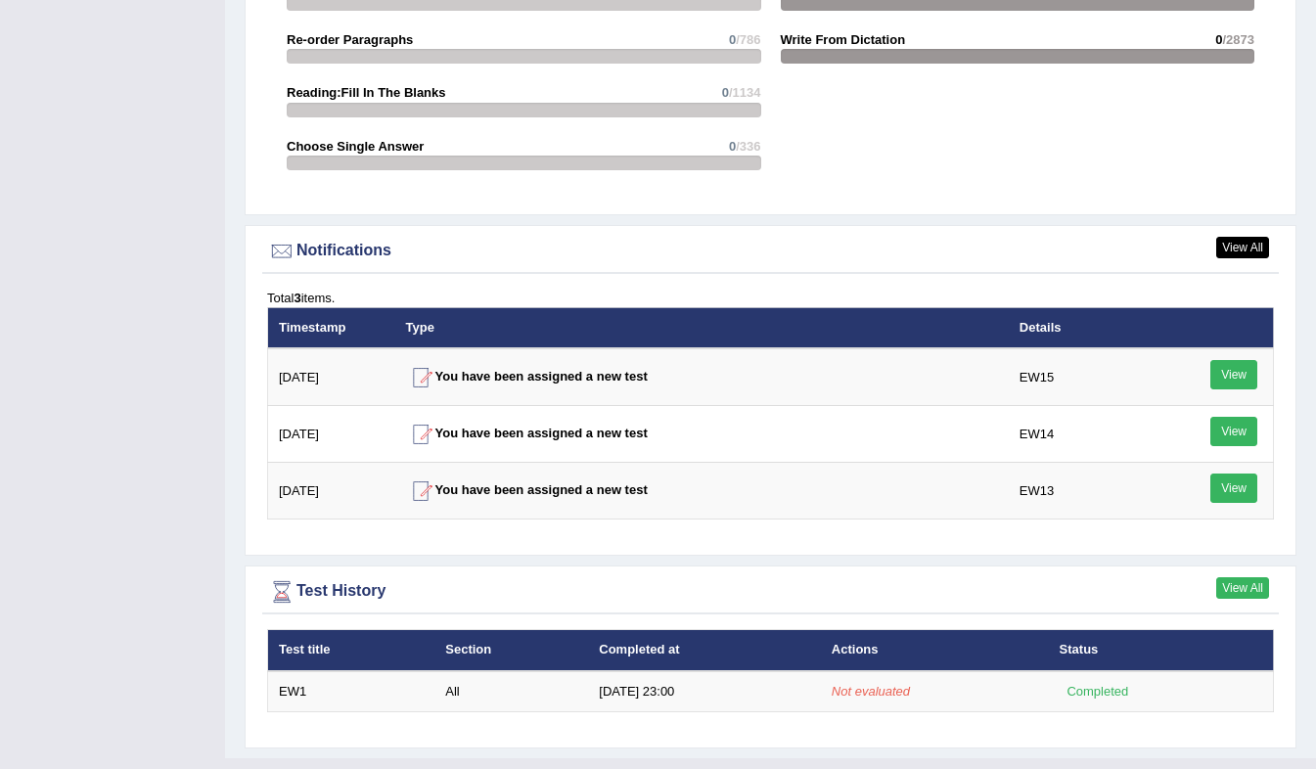
click at [1233, 581] on link "View All" at bounding box center [1242, 588] width 53 height 22
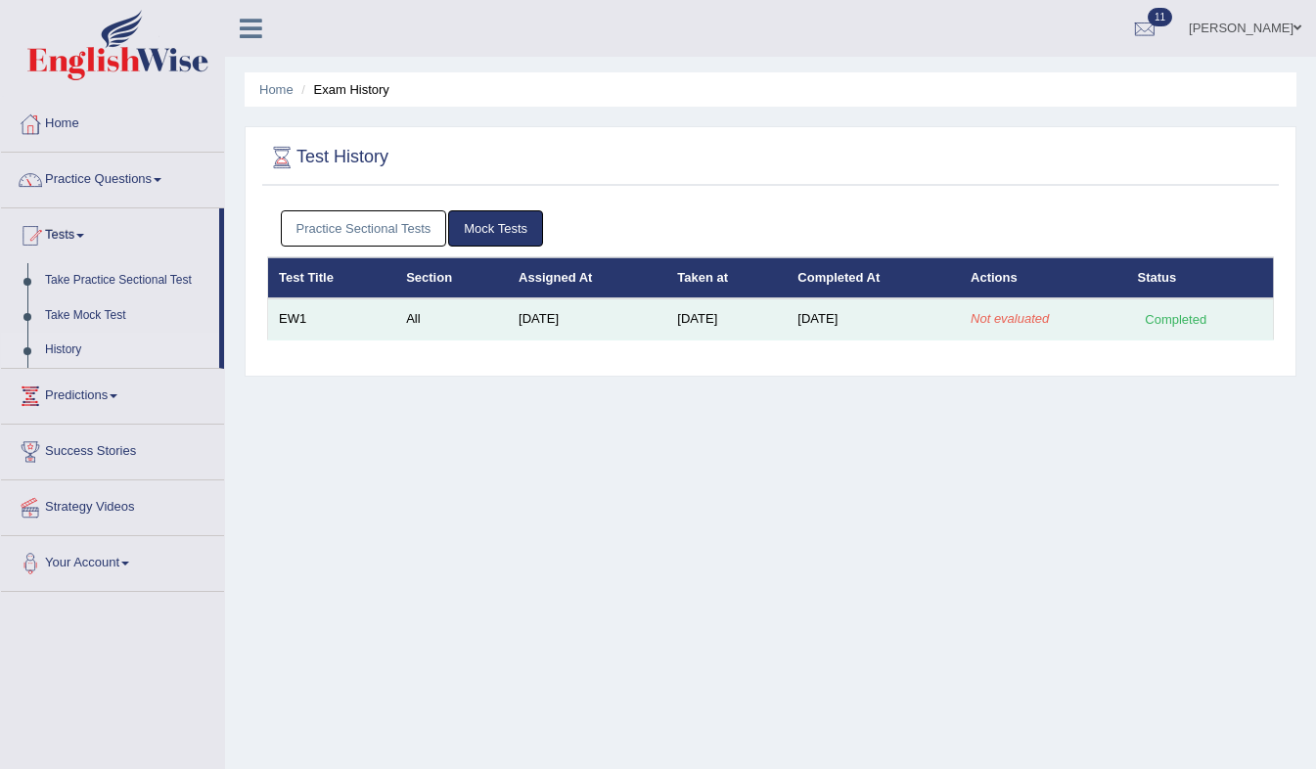
click at [1013, 322] on em "Not evaluated" at bounding box center [1009, 318] width 78 height 15
click at [1164, 315] on div "Completed" at bounding box center [1176, 319] width 76 height 21
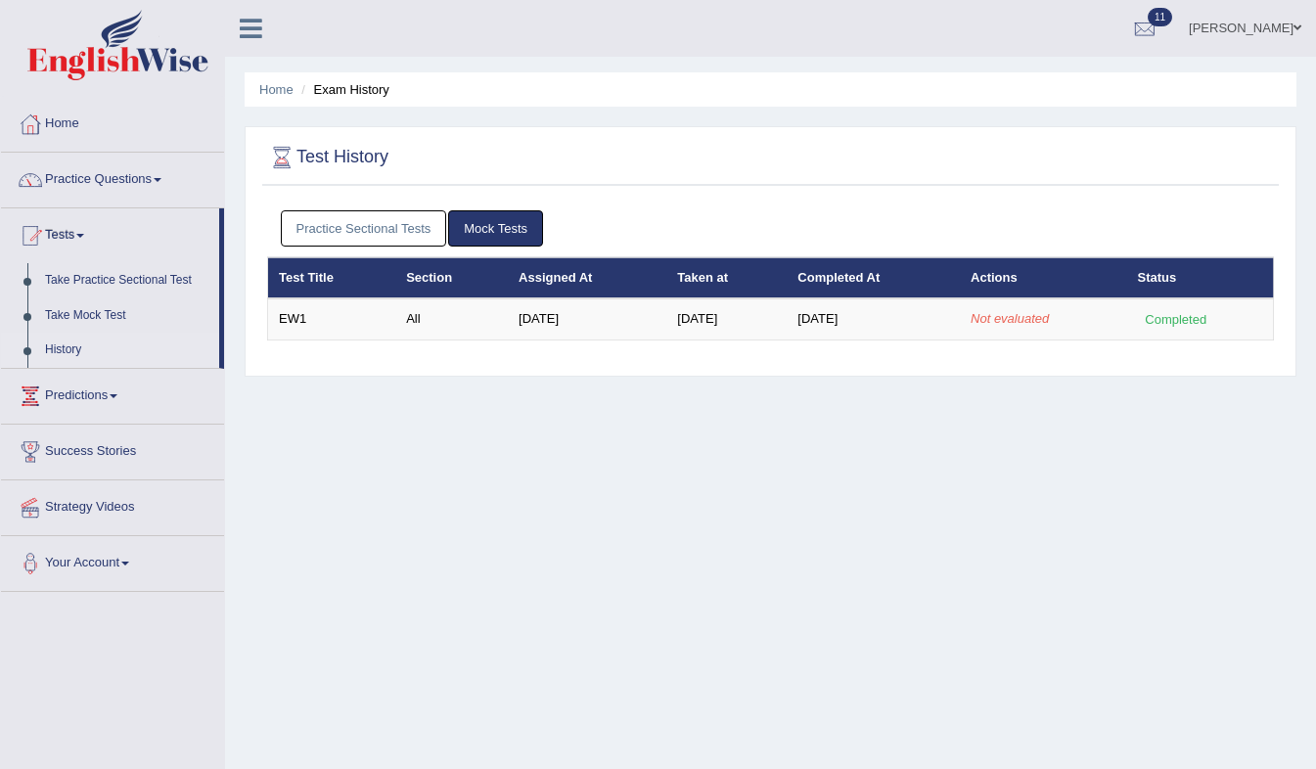
click at [346, 96] on li "Exam History" at bounding box center [342, 89] width 93 height 19
click at [288, 85] on link "Home" at bounding box center [276, 89] width 34 height 15
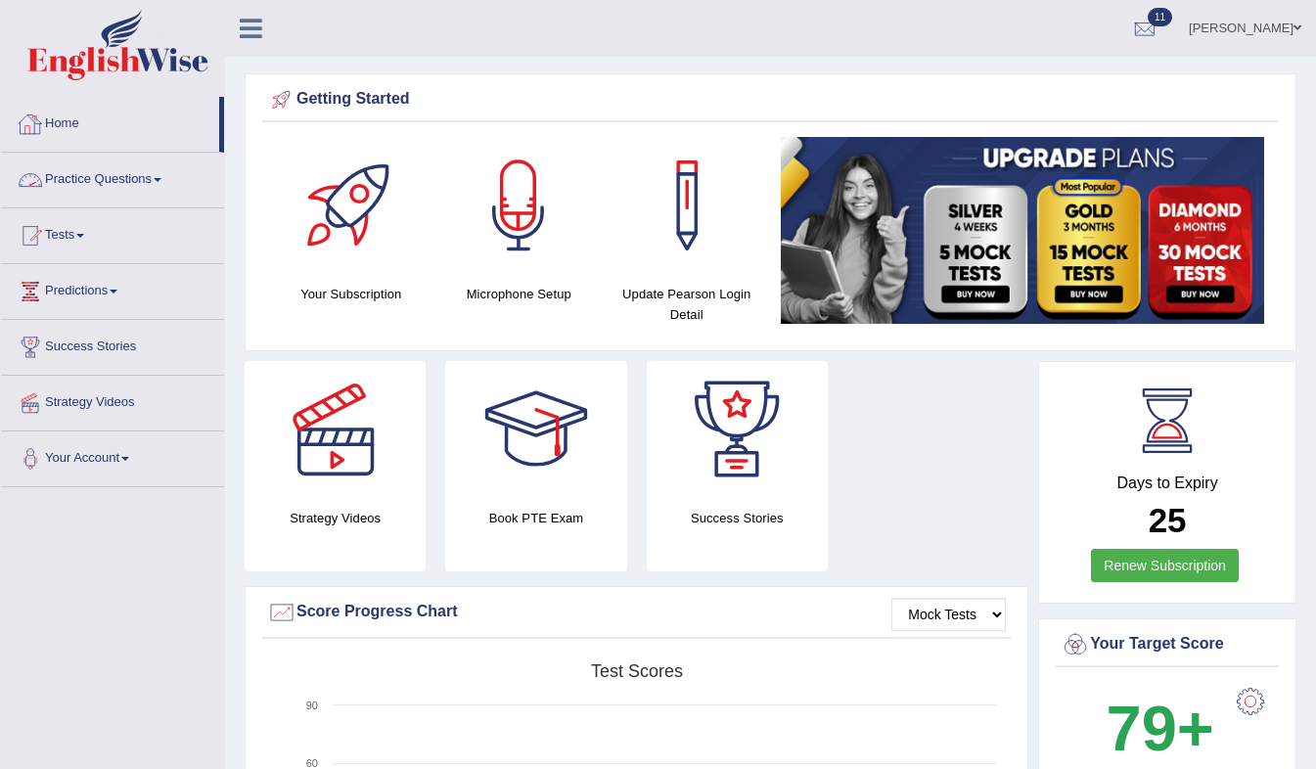
click at [161, 171] on link "Practice Questions" at bounding box center [112, 177] width 223 height 49
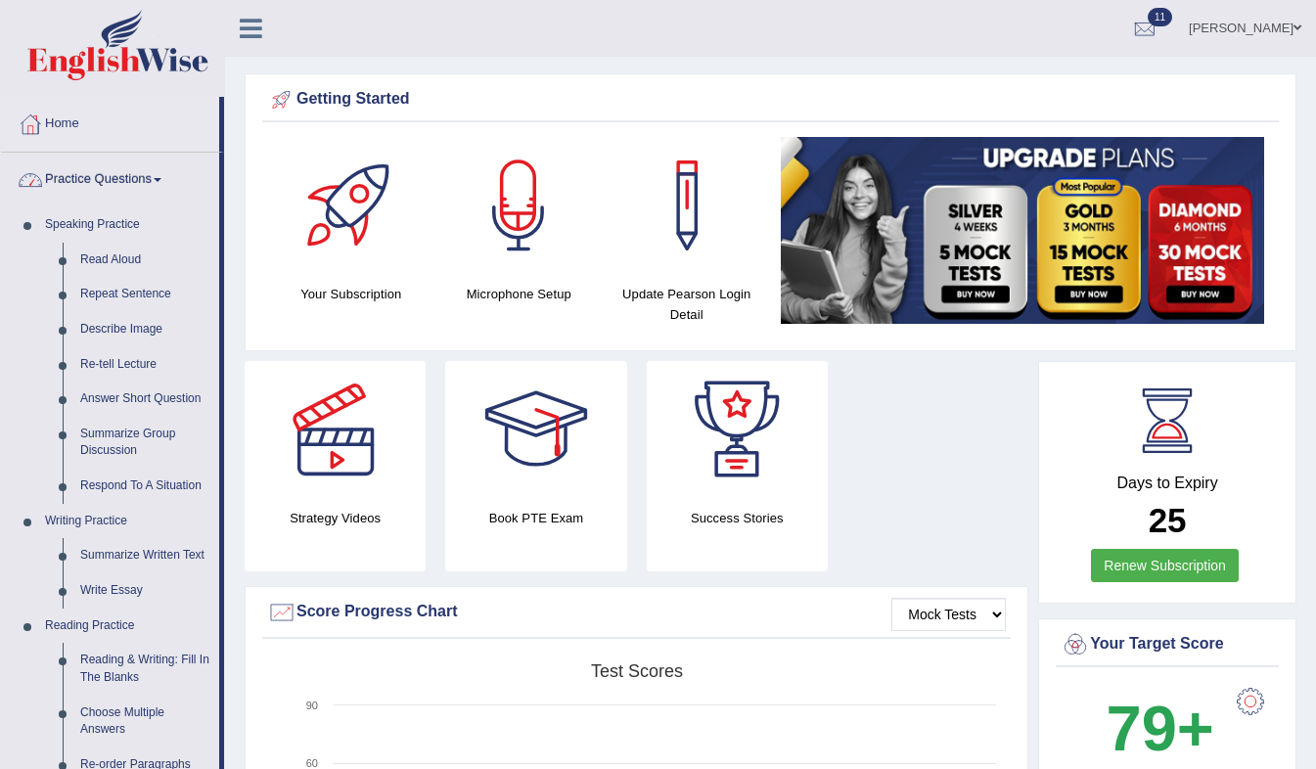
click at [164, 190] on link "Practice Questions" at bounding box center [110, 177] width 218 height 49
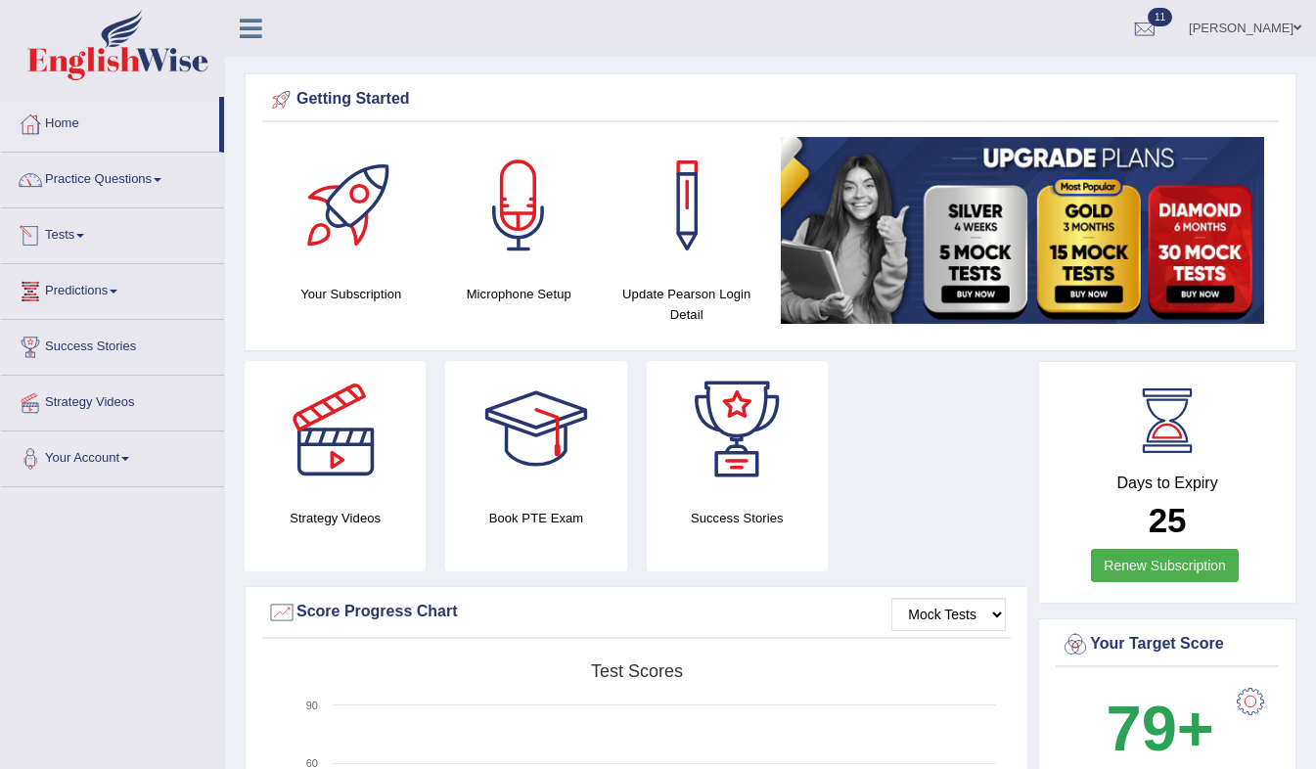
click at [103, 249] on link "Tests" at bounding box center [112, 232] width 223 height 49
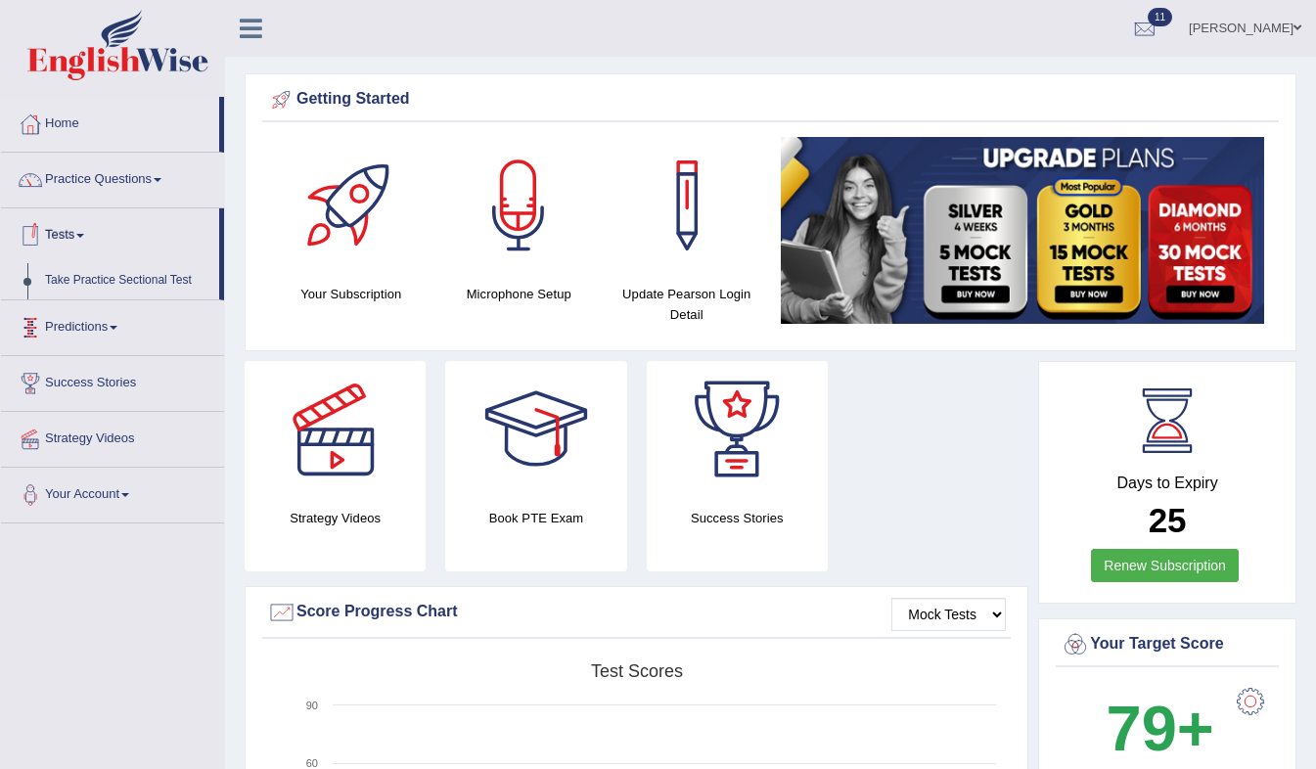
click at [103, 249] on link "Tests" at bounding box center [110, 232] width 218 height 49
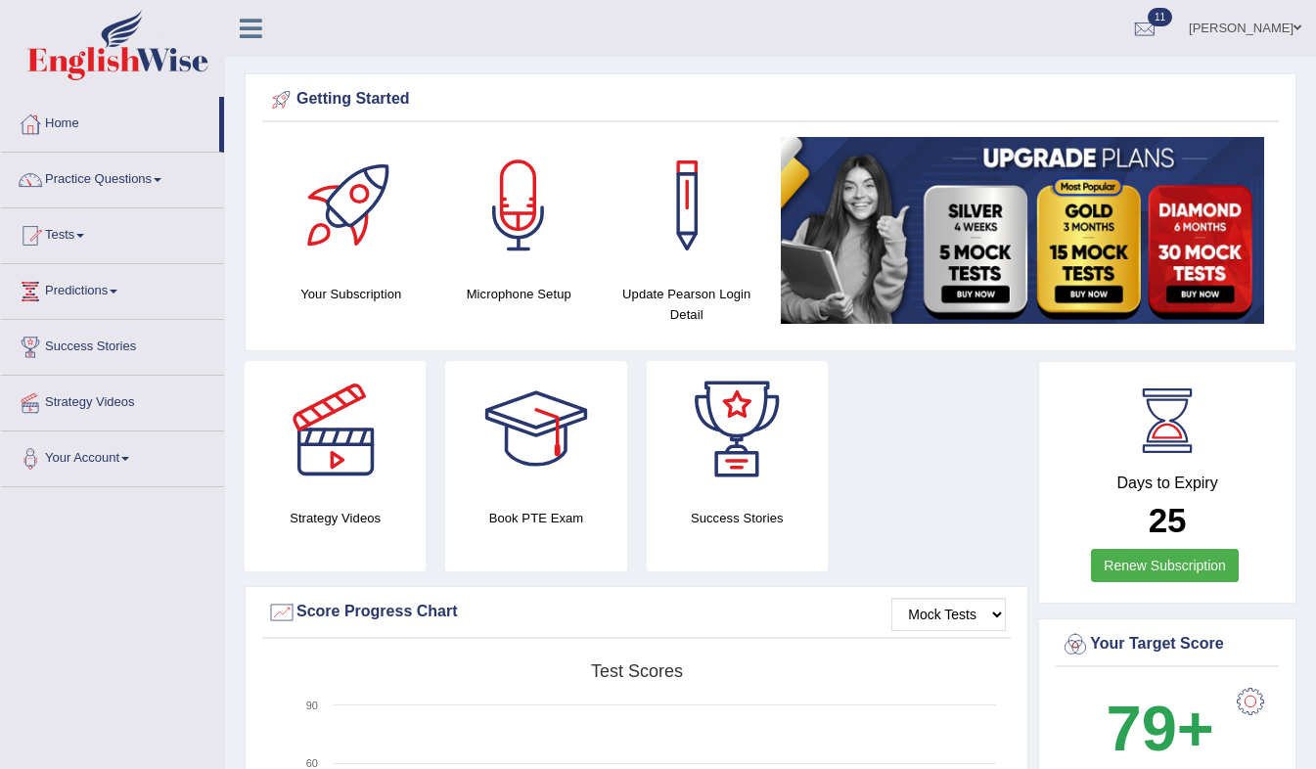
click at [89, 253] on link "Tests" at bounding box center [112, 232] width 223 height 49
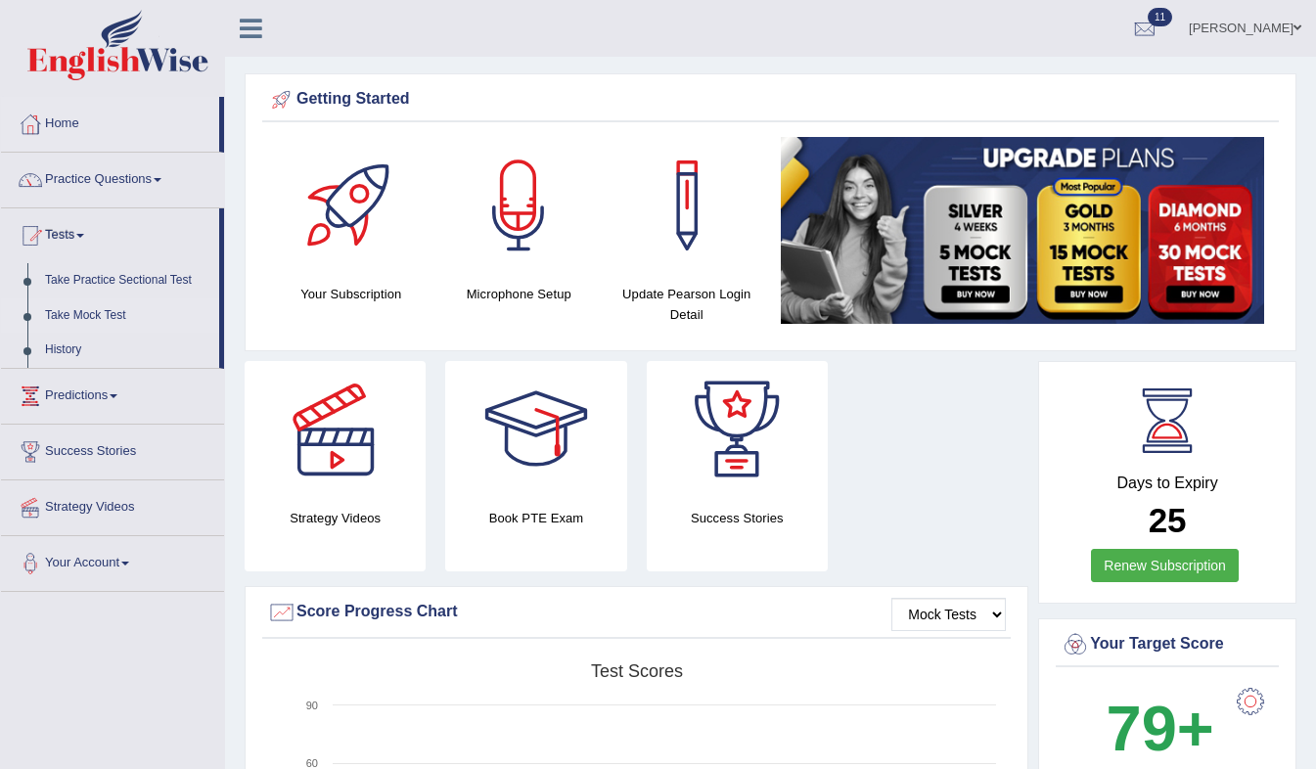
click at [86, 316] on link "Take Mock Test" at bounding box center [127, 315] width 183 height 35
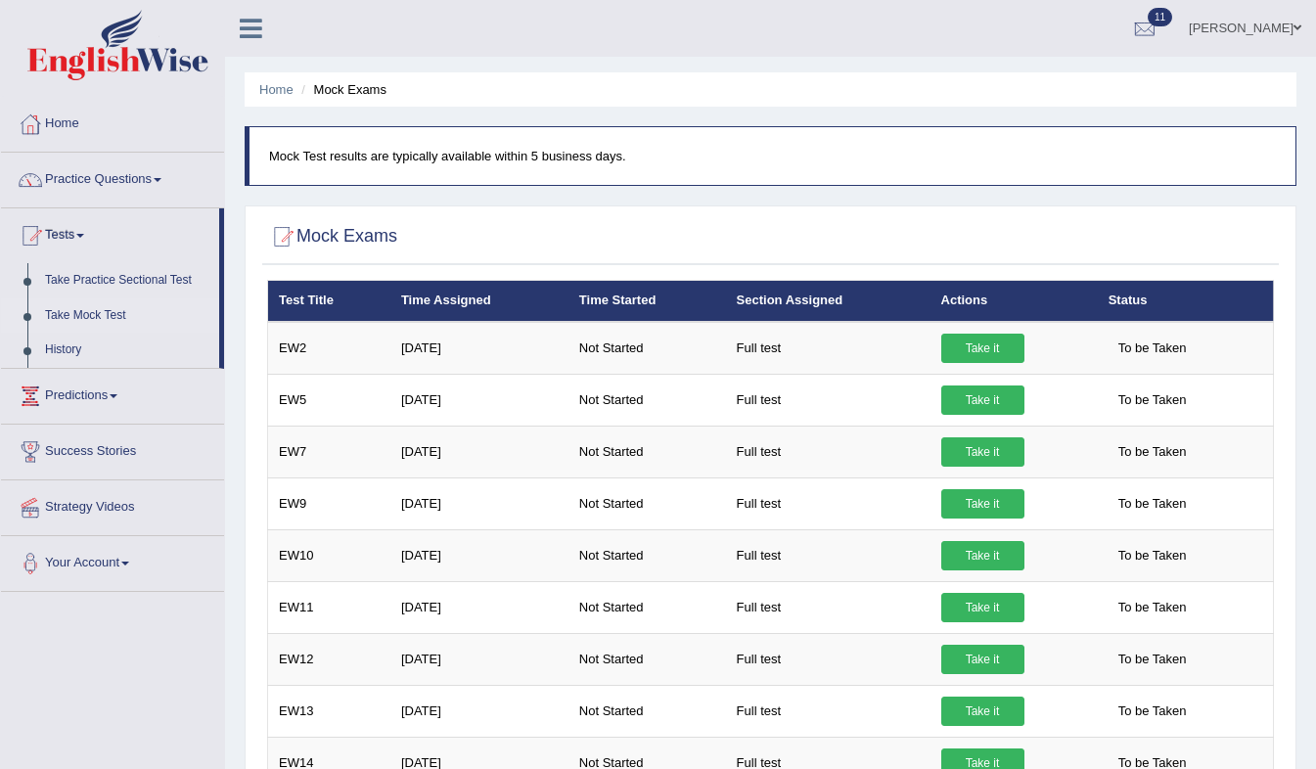
click at [1125, 205] on div "Mock Exams × Have you watched our instructional video on how to take a Mock Tes…" at bounding box center [770, 593] width 1051 height 776
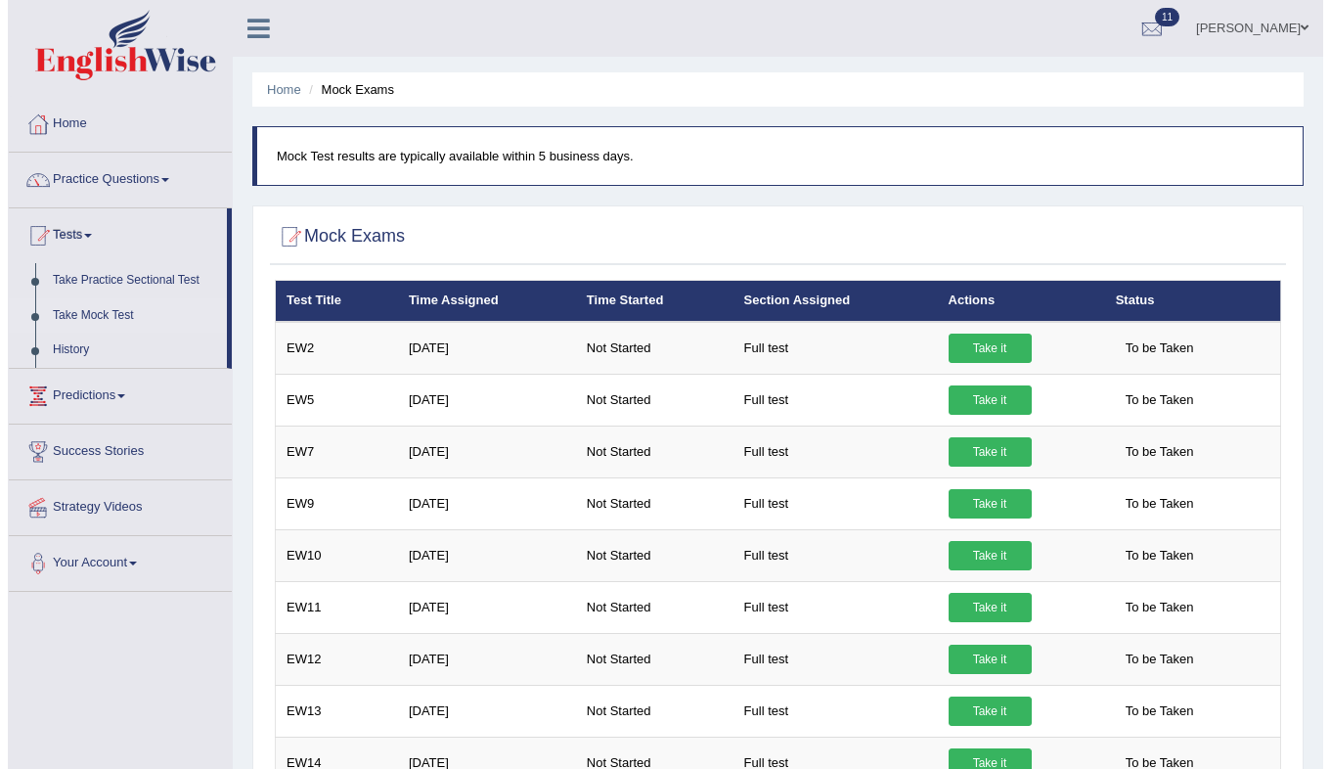
scroll to position [6, 0]
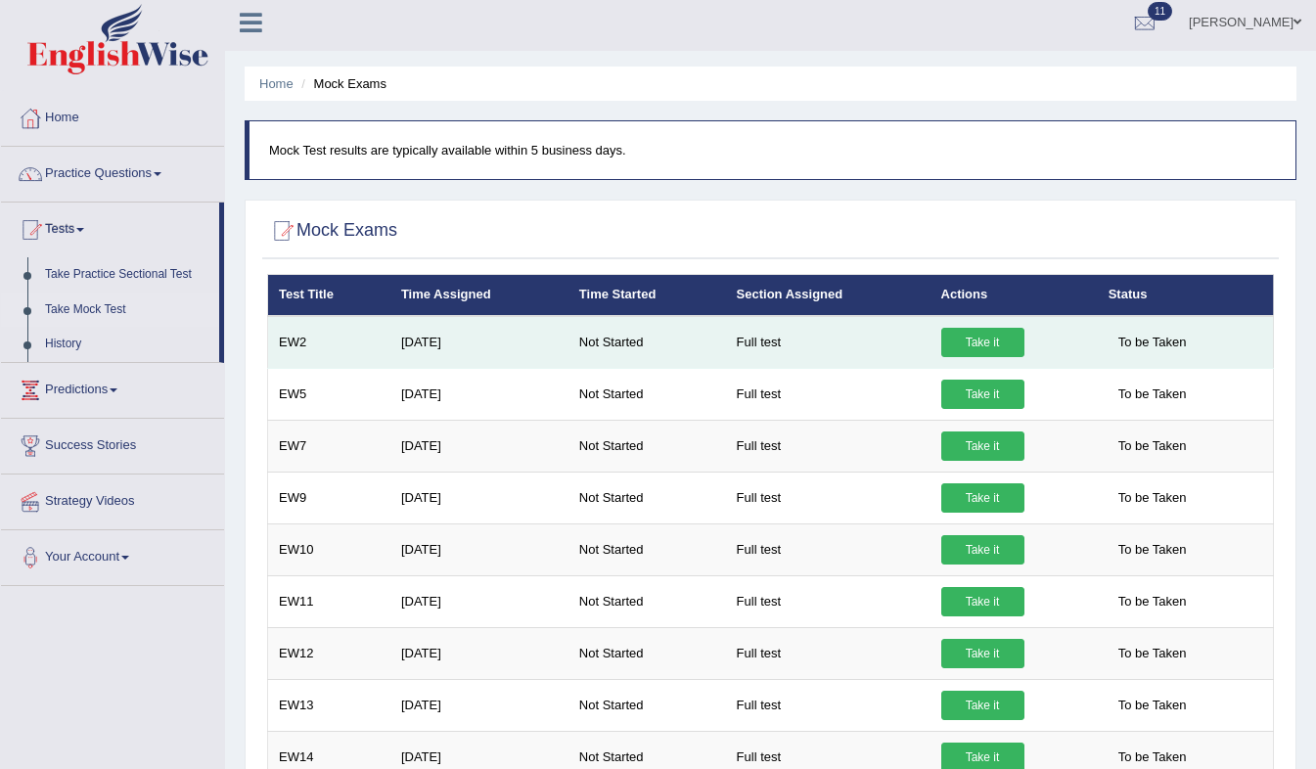
click at [1007, 350] on link "Take it" at bounding box center [982, 342] width 83 height 29
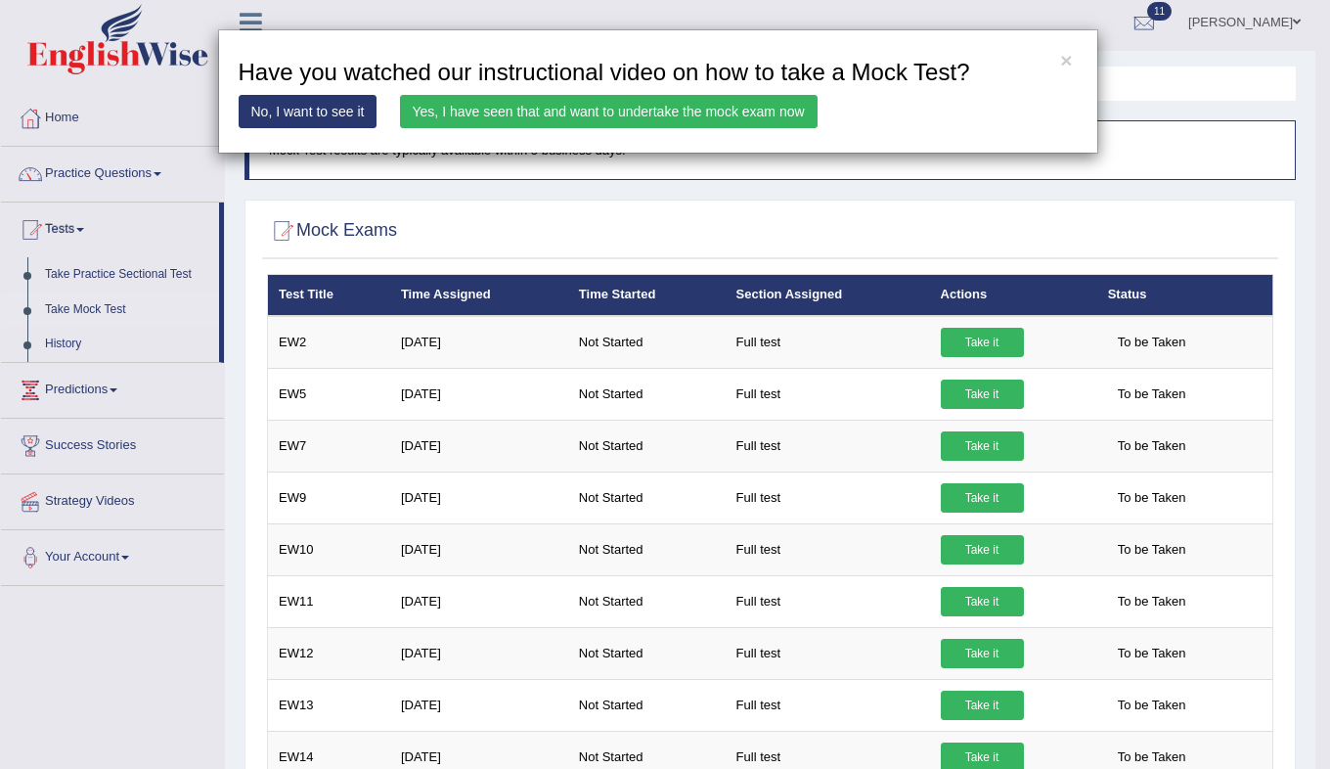
click at [585, 114] on link "Yes, I have seen that and want to undertake the mock exam now" at bounding box center [609, 111] width 418 height 33
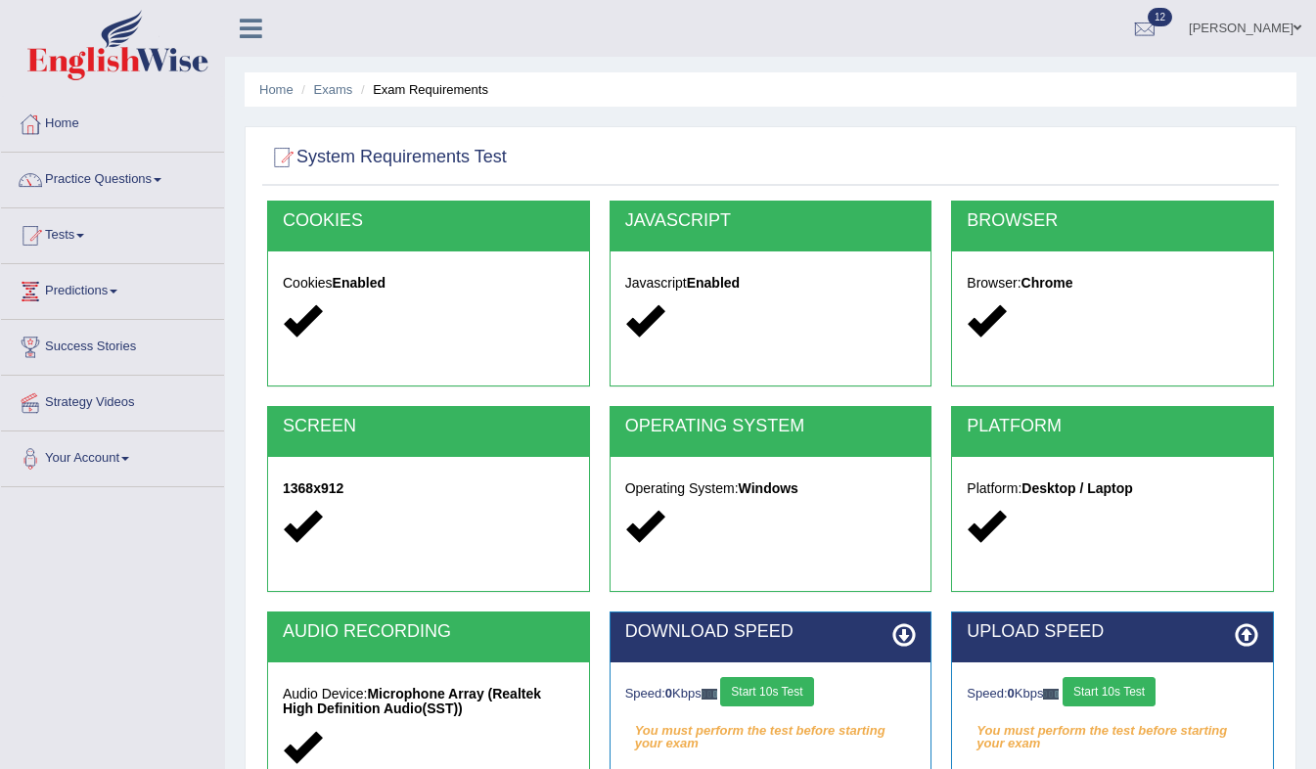
drag, startPoint x: 790, startPoint y: 688, endPoint x: 873, endPoint y: 721, distance: 89.5
click at [873, 721] on em "You must perform the test before starting your exam" at bounding box center [770, 730] width 291 height 29
click at [781, 702] on button "Start 10s Test" at bounding box center [766, 691] width 93 height 29
click at [1129, 696] on div "Speed: 0 Kbps Start 10s Test" at bounding box center [1111, 694] width 291 height 34
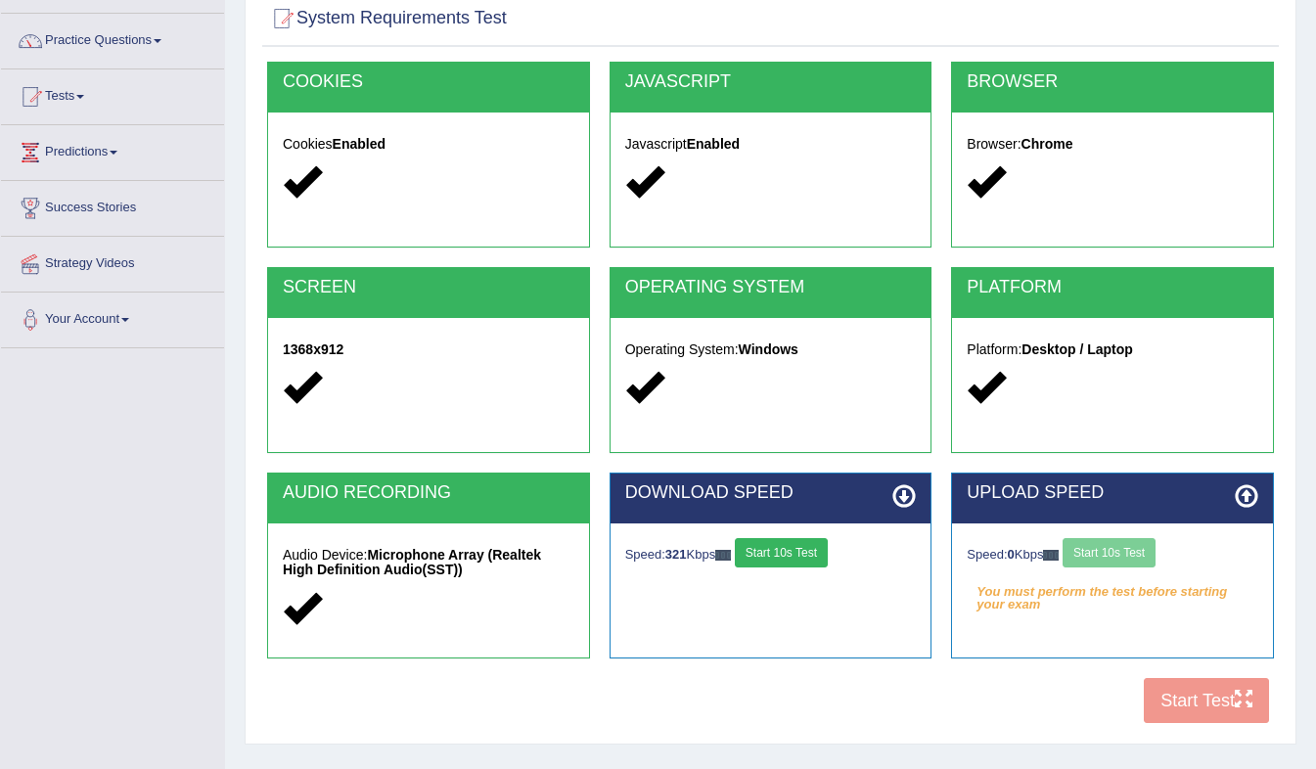
scroll to position [144, 0]
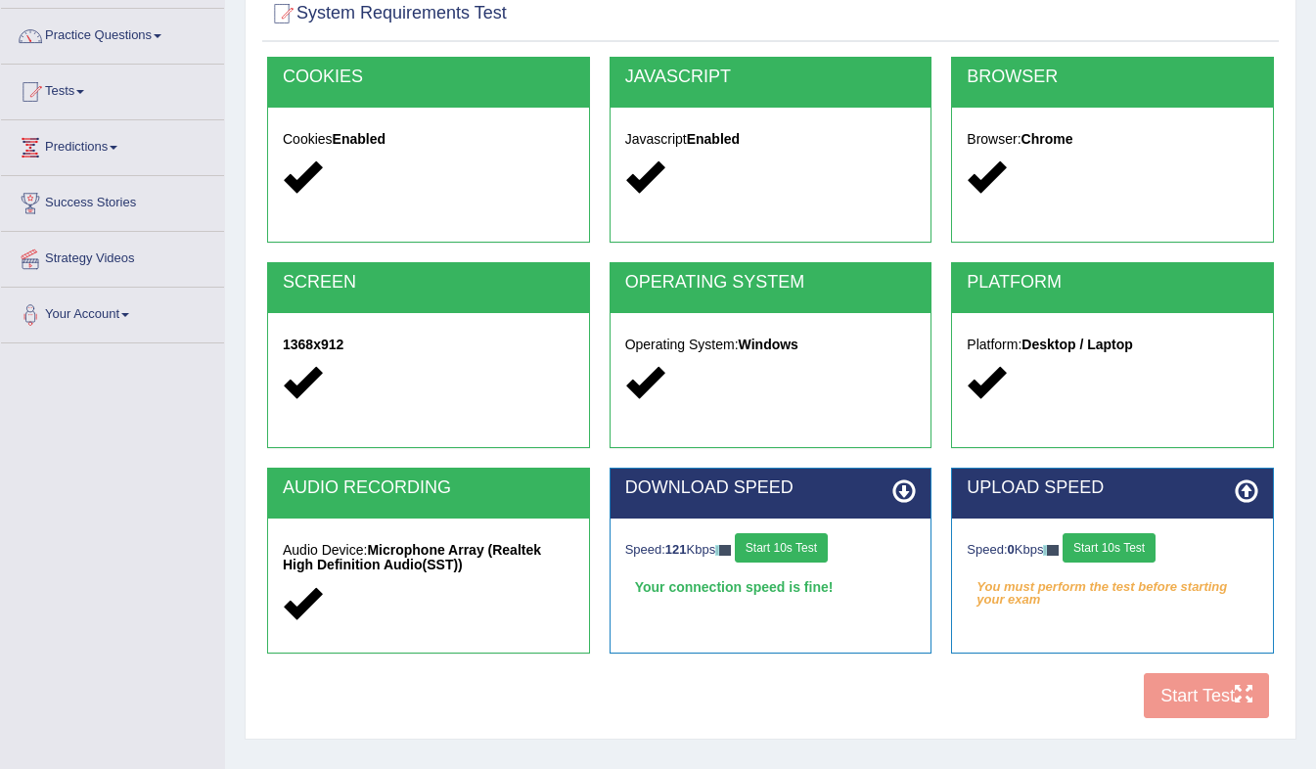
click at [1134, 556] on button "Start 10s Test" at bounding box center [1108, 547] width 93 height 29
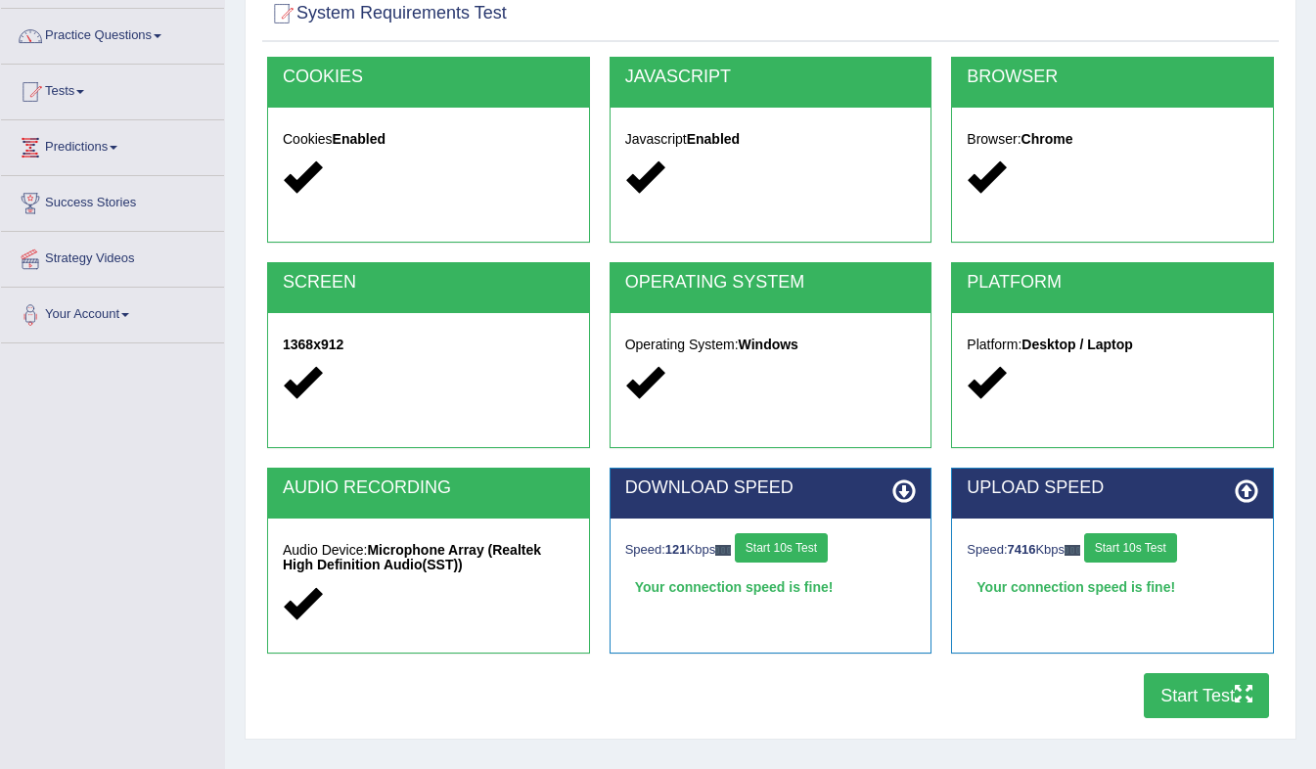
click at [1174, 686] on button "Start Test" at bounding box center [1205, 695] width 125 height 45
